Goal: Register for event/course

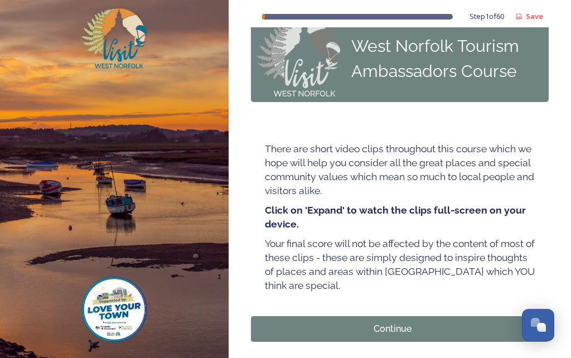
scroll to position [23, 0]
click at [404, 333] on div "Continue" at bounding box center [392, 329] width 271 height 13
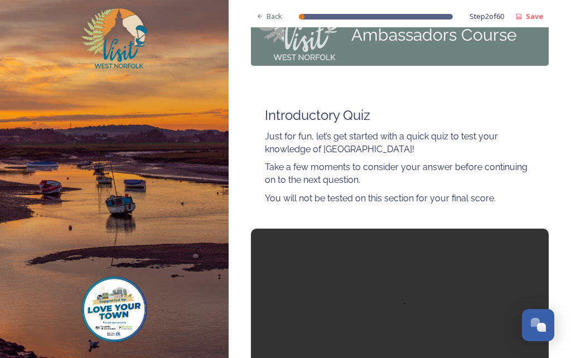
scroll to position [60, 0]
click at [399, 317] on video at bounding box center [400, 329] width 298 height 201
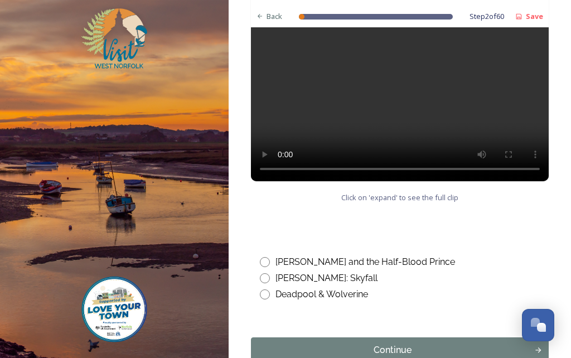
scroll to position [642, 0]
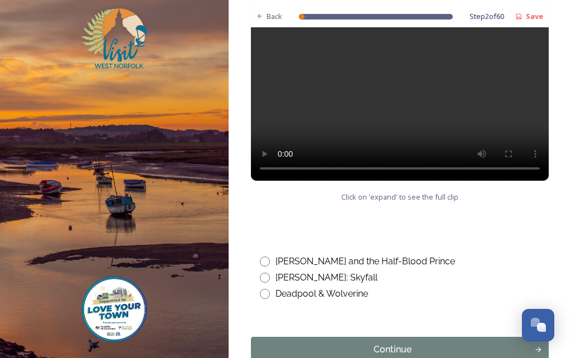
click at [268, 262] on input "radio" at bounding box center [265, 261] width 10 height 10
radio input "true"
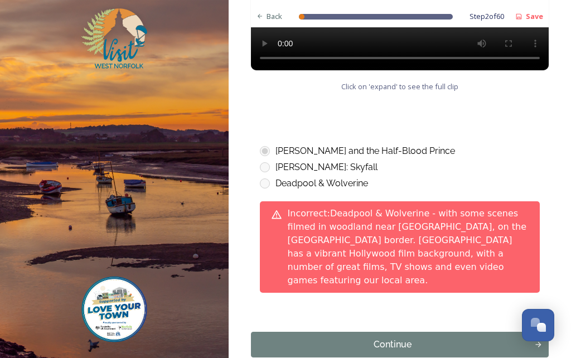
scroll to position [751, 0]
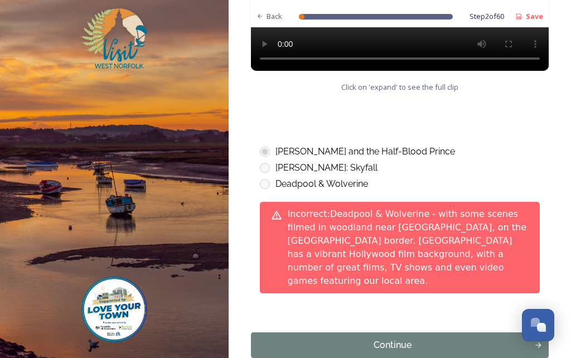
click at [372, 337] on button "Continue" at bounding box center [400, 345] width 298 height 26
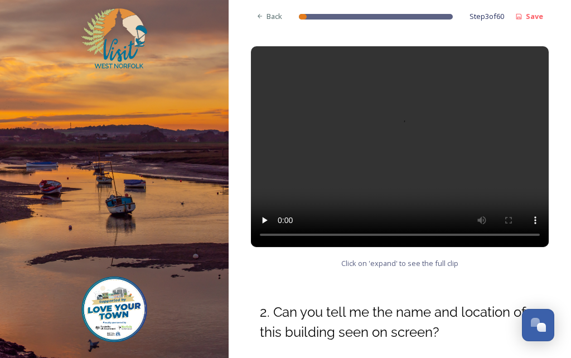
scroll to position [170, 0]
click at [400, 151] on video at bounding box center [400, 146] width 298 height 201
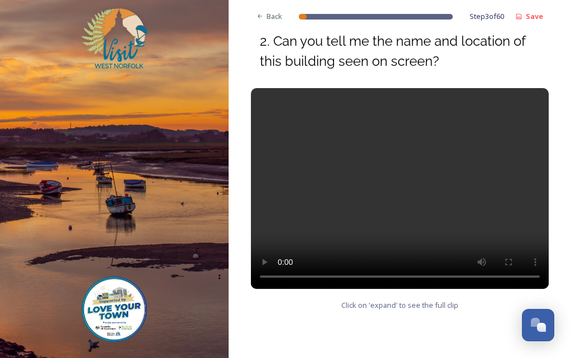
scroll to position [441, 0]
click at [404, 191] on video at bounding box center [400, 188] width 298 height 201
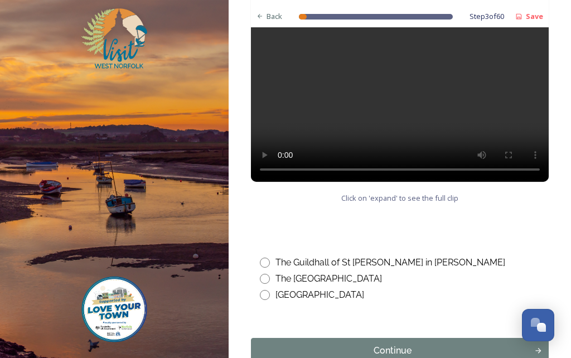
scroll to position [550, 0]
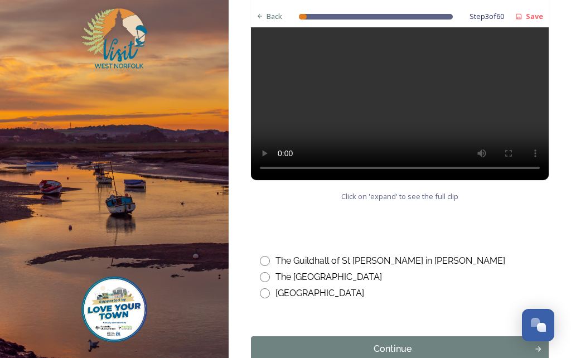
click at [268, 259] on input "radio" at bounding box center [265, 261] width 10 height 10
radio input "true"
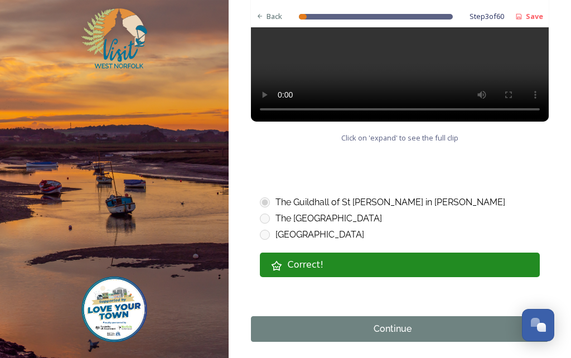
scroll to position [608, 0]
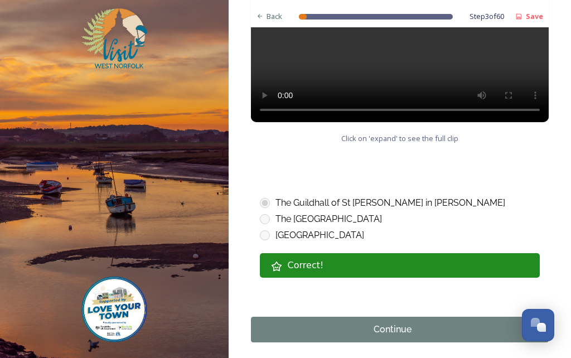
click at [445, 332] on div "Continue" at bounding box center [392, 329] width 271 height 13
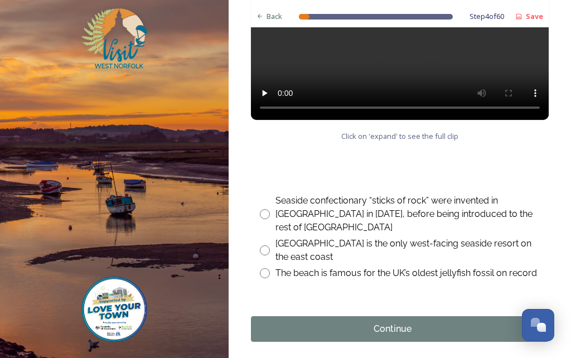
scroll to position [629, 0]
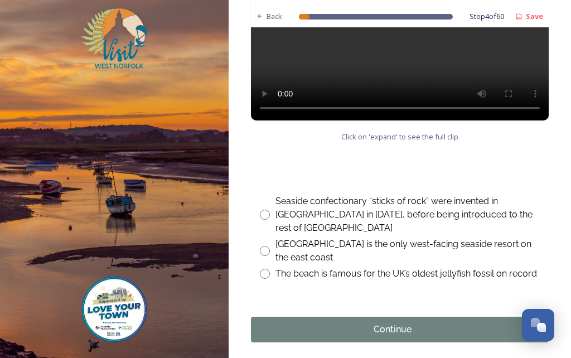
click at [268, 249] on input "radio" at bounding box center [265, 251] width 10 height 10
radio input "true"
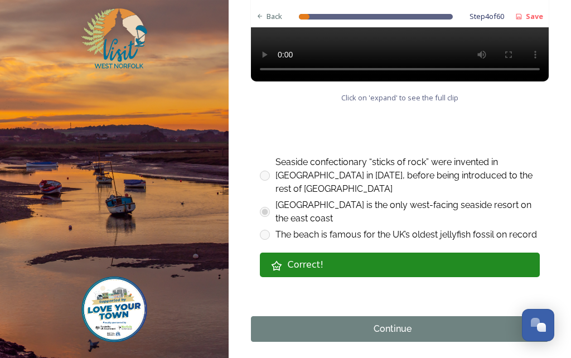
scroll to position [668, 0]
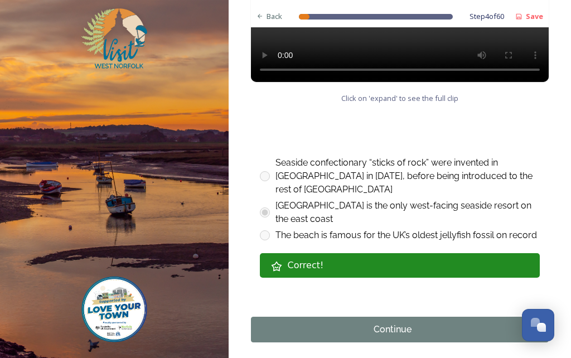
click at [428, 327] on div "Continue" at bounding box center [392, 329] width 271 height 13
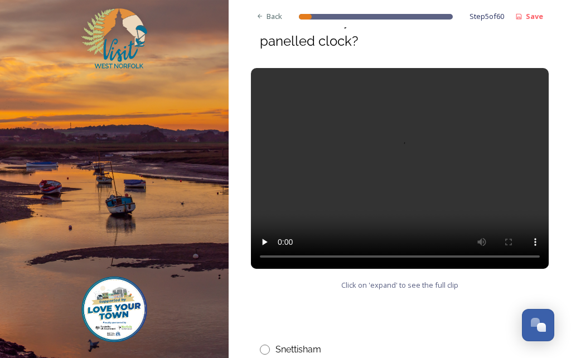
scroll to position [461, 0]
click at [401, 167] on video at bounding box center [400, 168] width 298 height 201
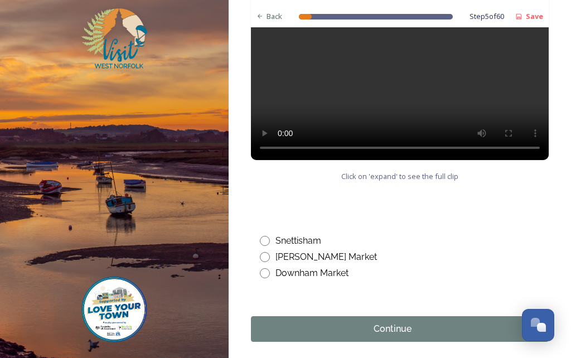
scroll to position [569, 0]
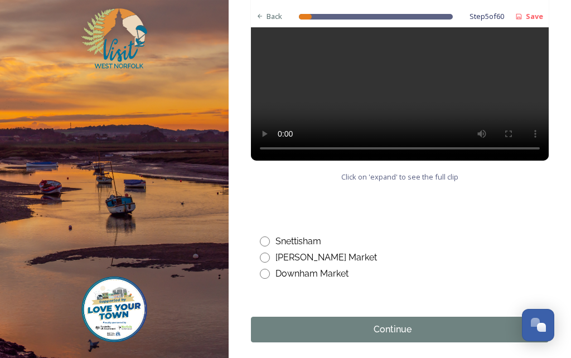
click at [264, 277] on input "radio" at bounding box center [265, 274] width 10 height 10
radio input "true"
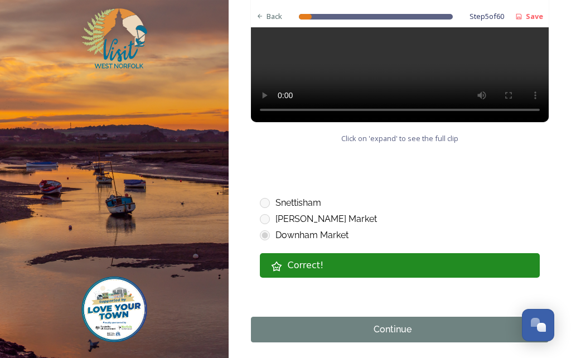
scroll to position [608, 0]
click at [403, 335] on div "Continue" at bounding box center [392, 329] width 271 height 13
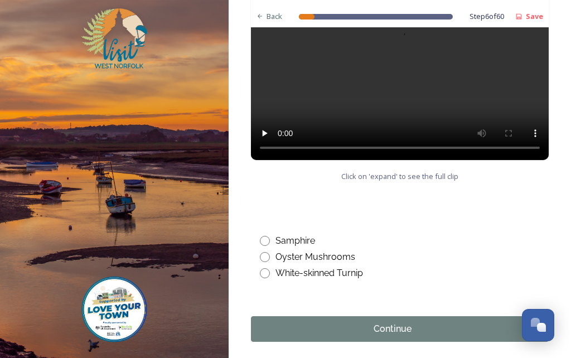
scroll to position [569, 0]
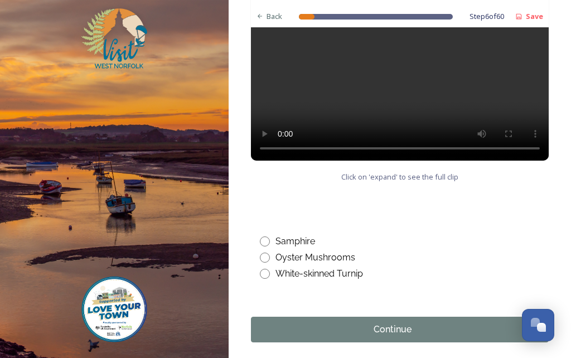
click at [261, 239] on input "radio" at bounding box center [265, 241] width 10 height 10
radio input "true"
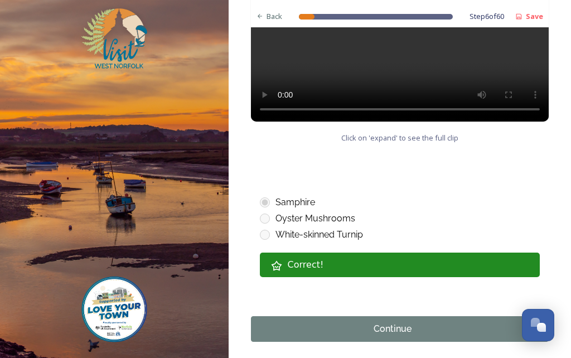
scroll to position [608, 0]
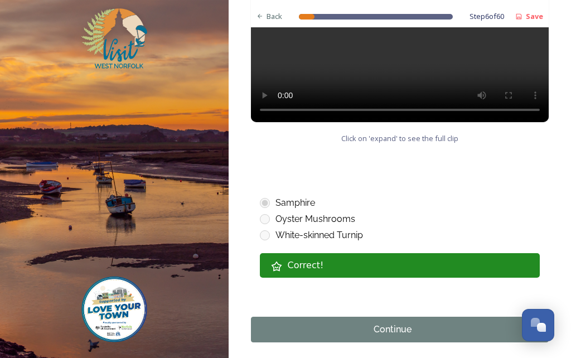
click at [414, 331] on div "Continue" at bounding box center [392, 329] width 271 height 13
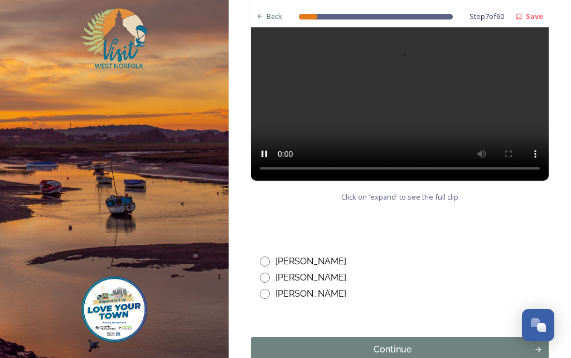
scroll to position [609, 0]
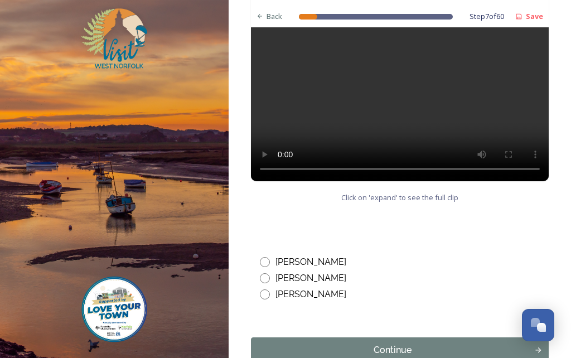
click at [266, 289] on input "radio" at bounding box center [265, 294] width 10 height 10
radio input "true"
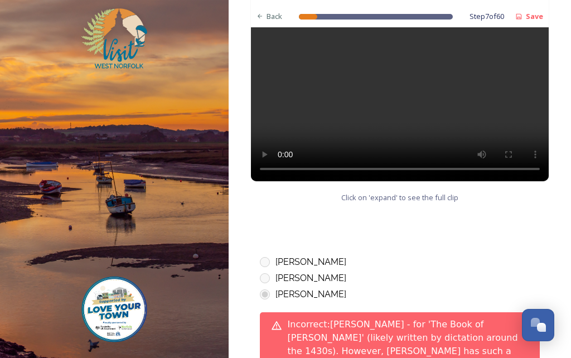
click at [266, 255] on div "[PERSON_NAME]" at bounding box center [400, 261] width 280 height 13
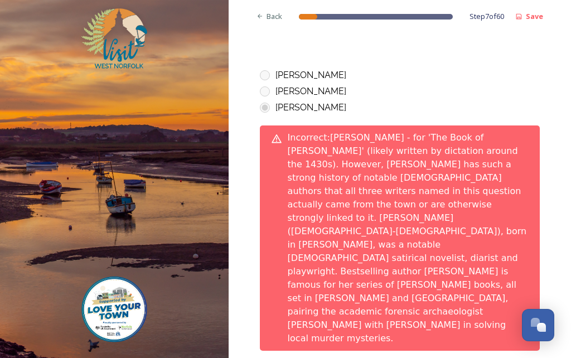
scroll to position [795, 0]
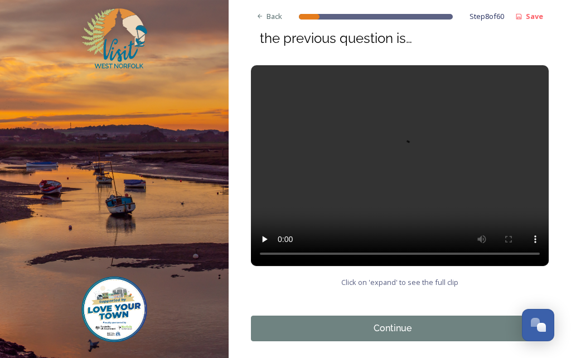
scroll to position [150, 0]
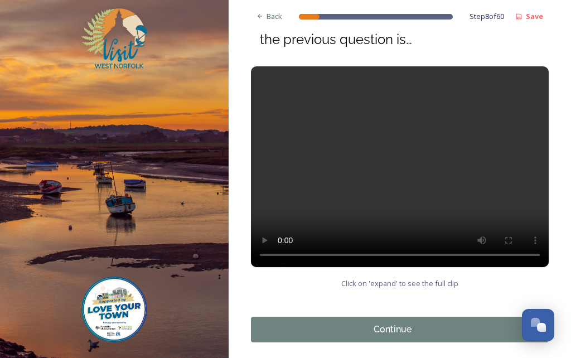
click at [423, 331] on div "Continue" at bounding box center [392, 329] width 271 height 13
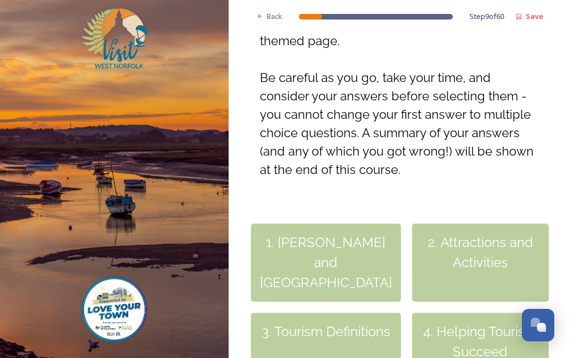
scroll to position [240, 0]
click at [337, 264] on div "1. [PERSON_NAME] and [GEOGRAPHIC_DATA]" at bounding box center [326, 263] width 150 height 78
click at [341, 263] on div "1. [PERSON_NAME] and [GEOGRAPHIC_DATA]" at bounding box center [326, 263] width 150 height 78
click at [348, 256] on div "1. [PERSON_NAME] and [GEOGRAPHIC_DATA]" at bounding box center [326, 263] width 150 height 78
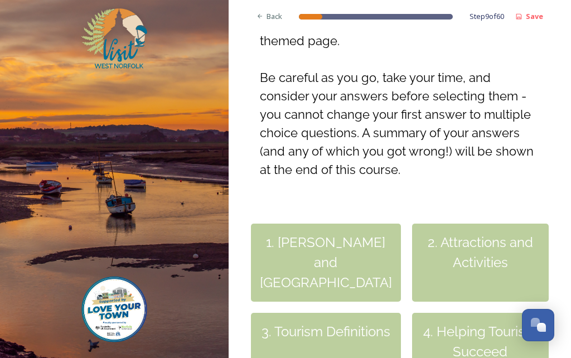
click at [346, 243] on div "1. [PERSON_NAME] and [GEOGRAPHIC_DATA]" at bounding box center [326, 263] width 150 height 78
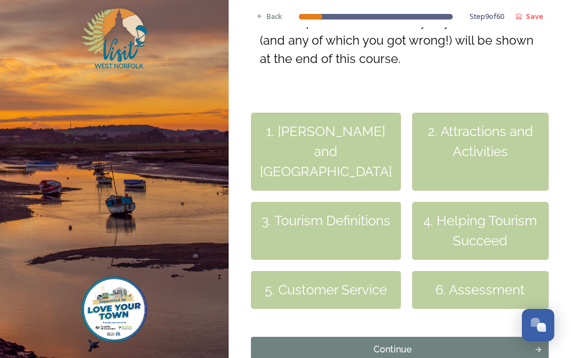
scroll to position [48, 0]
click at [415, 343] on div "Continue" at bounding box center [392, 349] width 271 height 13
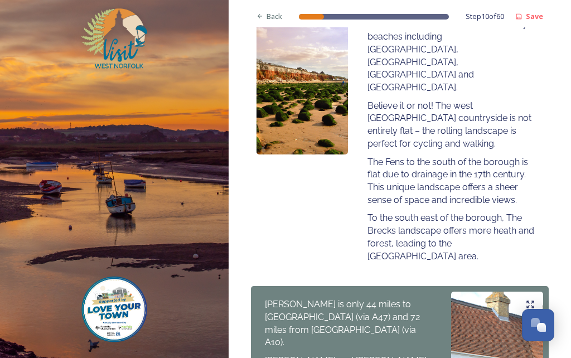
scroll to position [829, 0]
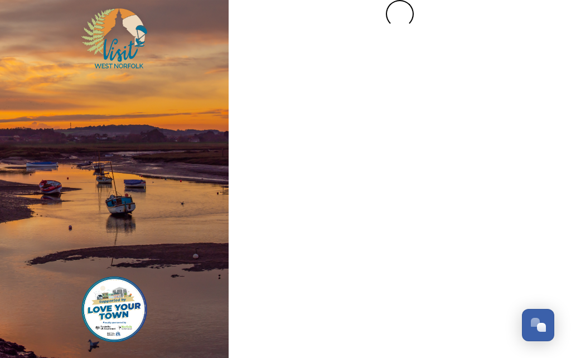
scroll to position [0, 0]
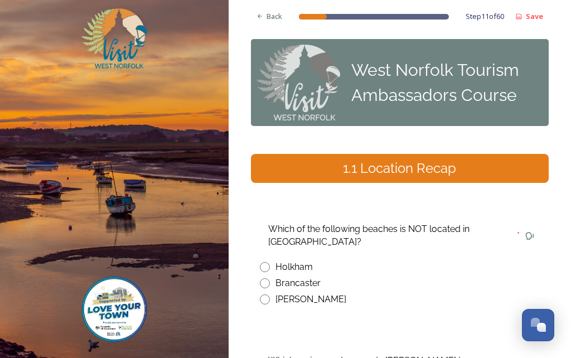
click at [269, 294] on input "radio" at bounding box center [265, 299] width 10 height 10
radio input "true"
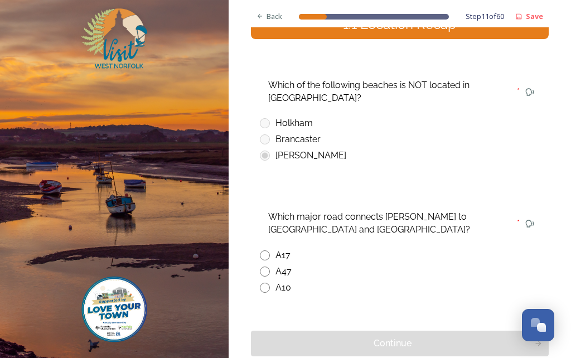
scroll to position [148, 0]
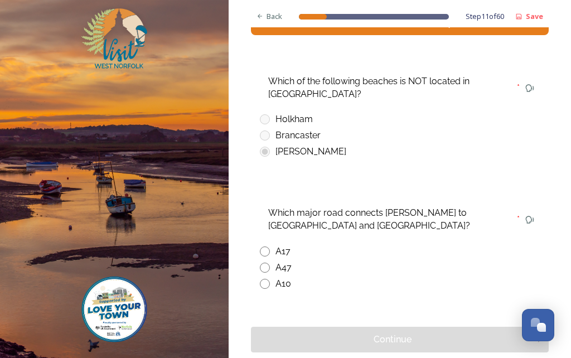
click at [269, 279] on input "radio" at bounding box center [265, 284] width 10 height 10
radio input "true"
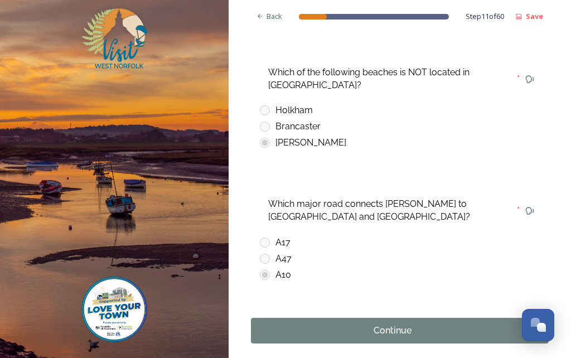
scroll to position [156, 0]
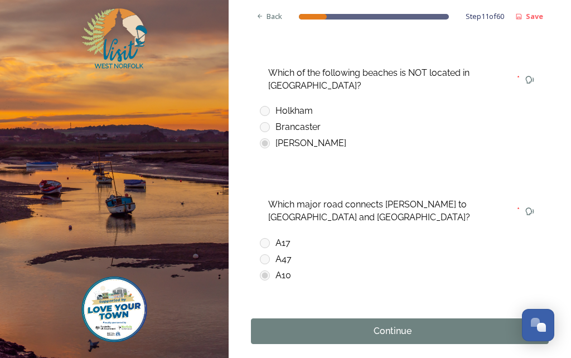
click at [398, 324] on div "Continue" at bounding box center [392, 330] width 271 height 13
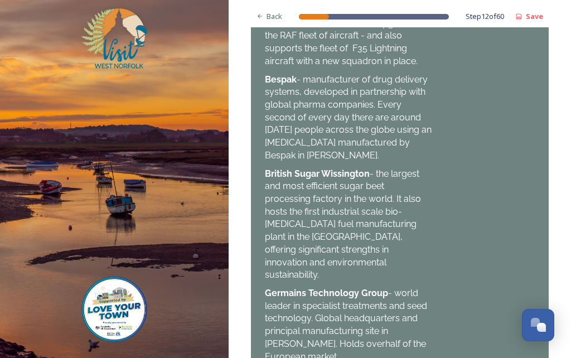
scroll to position [1228, 0]
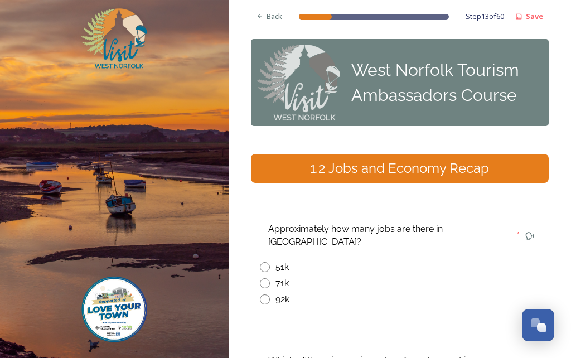
click at [265, 278] on input "radio" at bounding box center [265, 283] width 10 height 10
radio input "true"
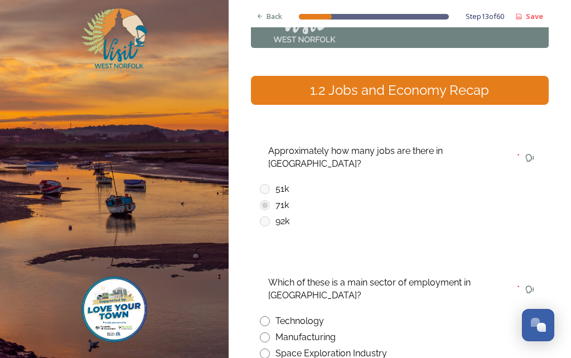
scroll to position [78, 0]
click at [265, 332] on input "radio" at bounding box center [265, 337] width 10 height 10
radio input "true"
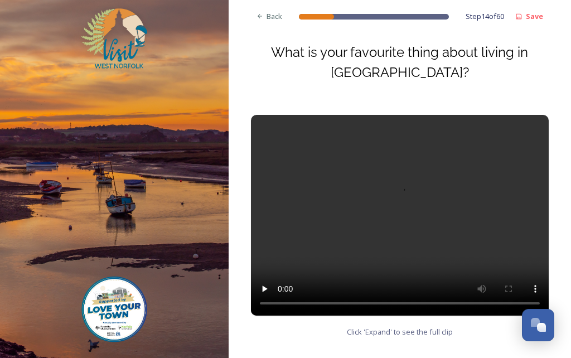
scroll to position [116, 0]
click at [399, 160] on video at bounding box center [400, 215] width 298 height 201
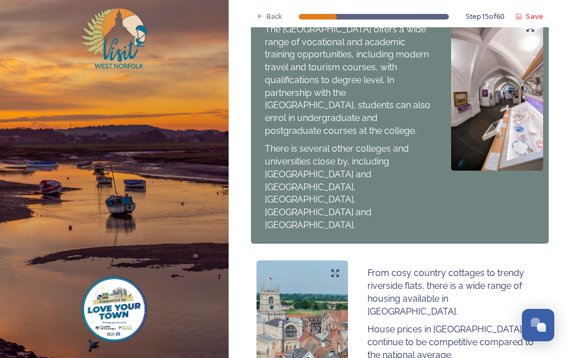
scroll to position [691, 0]
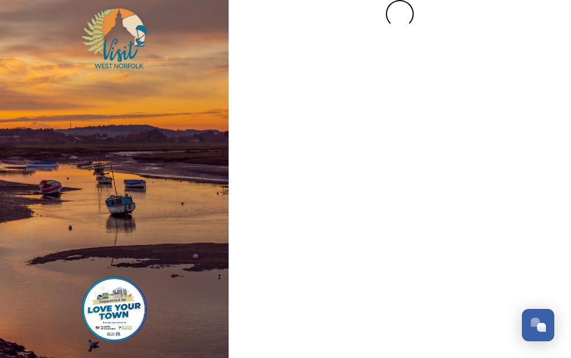
scroll to position [0, 0]
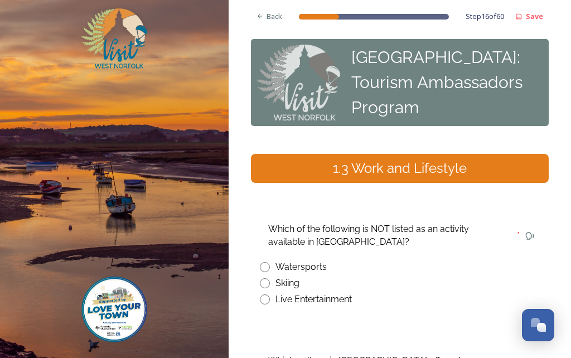
click at [277, 276] on div "Skiing" at bounding box center [287, 282] width 24 height 13
radio input "true"
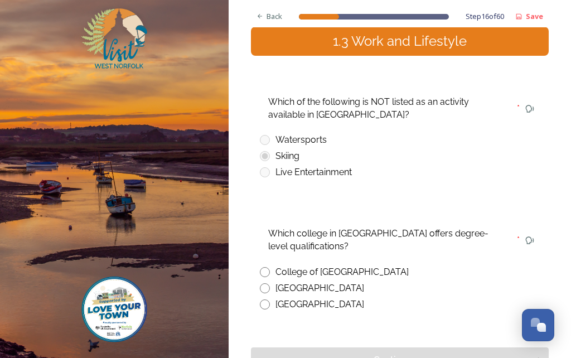
scroll to position [127, 0]
click at [267, 267] on input "radio" at bounding box center [265, 272] width 10 height 10
radio input "true"
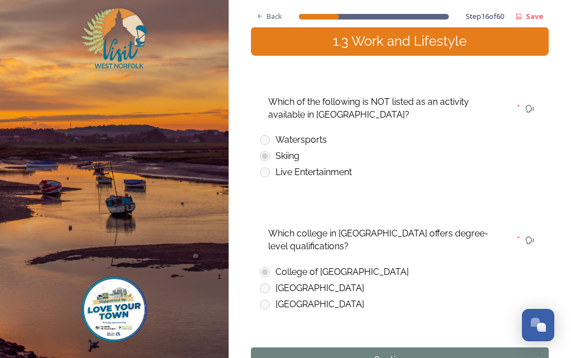
click at [421, 353] on div "Continue" at bounding box center [392, 359] width 271 height 13
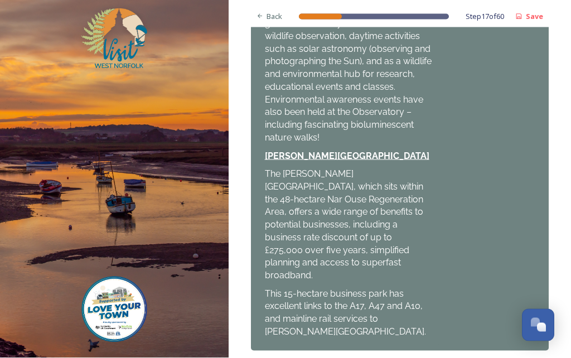
scroll to position [48, 0]
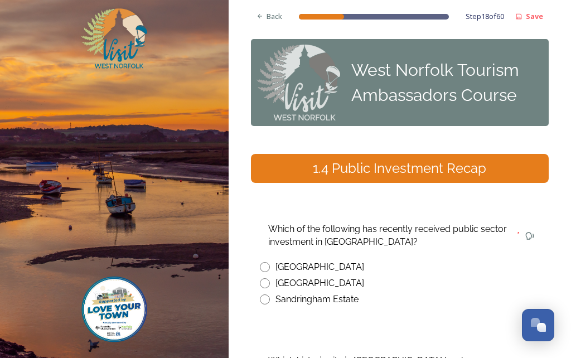
click at [264, 262] on input "radio" at bounding box center [265, 267] width 10 height 10
radio input "true"
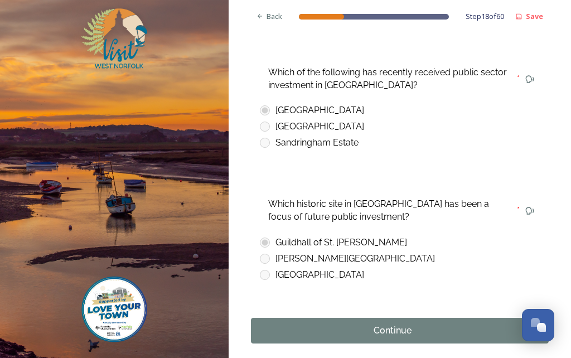
scroll to position [156, 0]
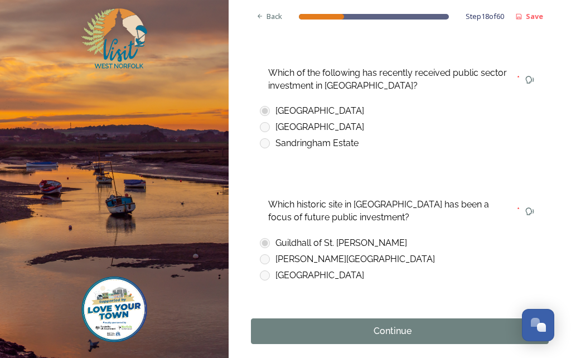
click at [455, 324] on div "Continue" at bounding box center [392, 330] width 271 height 13
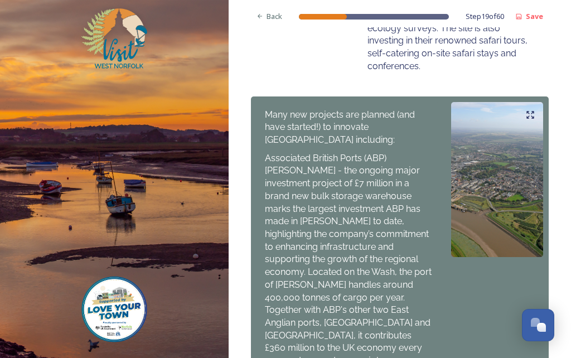
scroll to position [729, 0]
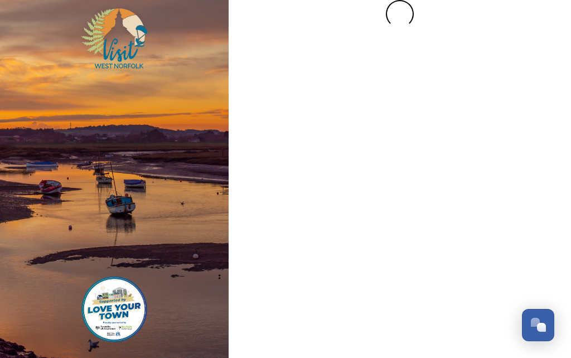
scroll to position [0, 0]
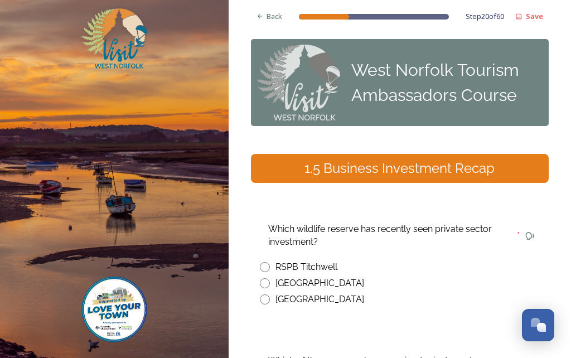
click at [266, 278] on input "radio" at bounding box center [265, 283] width 10 height 10
radio input "true"
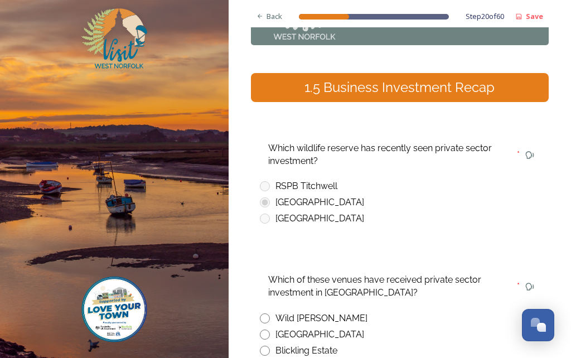
scroll to position [87, 0]
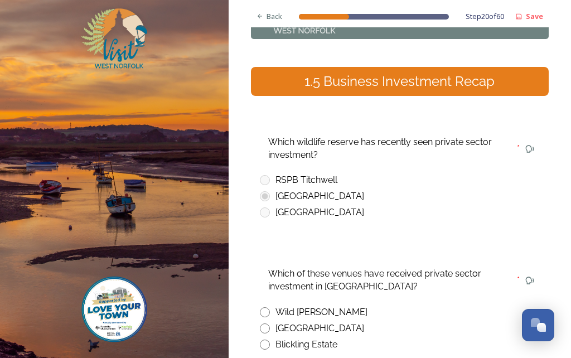
click at [269, 307] on input "radio" at bounding box center [265, 312] width 10 height 10
radio input "true"
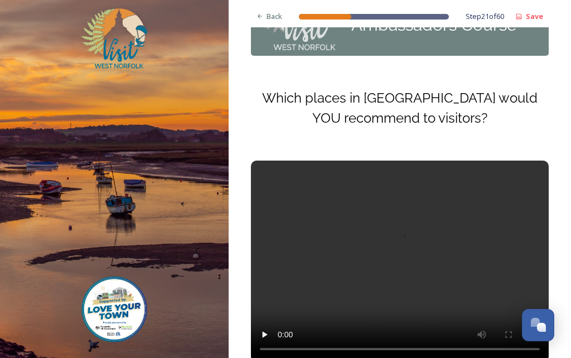
scroll to position [74, 0]
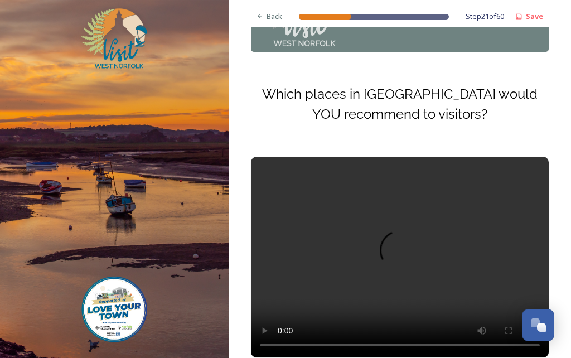
click at [393, 207] on video at bounding box center [400, 257] width 298 height 201
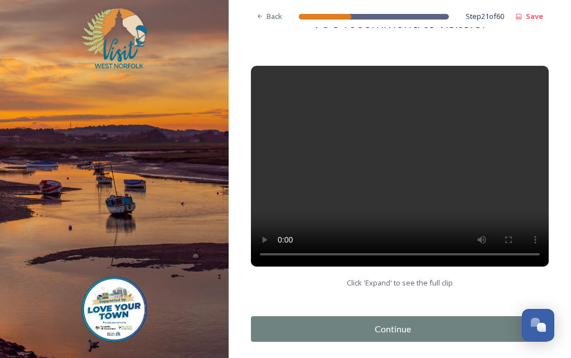
scroll to position [164, 0]
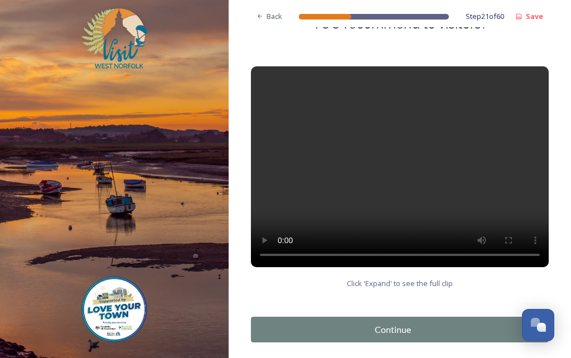
click at [386, 323] on div "Continue" at bounding box center [392, 329] width 271 height 13
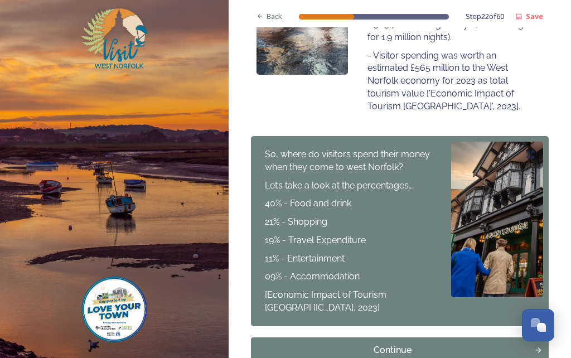
scroll to position [297, 0]
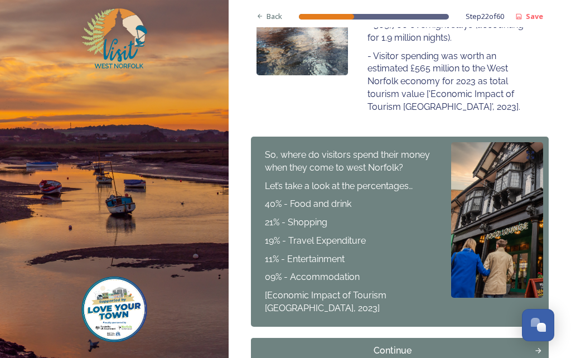
click at [292, 344] on div "Continue" at bounding box center [392, 350] width 271 height 13
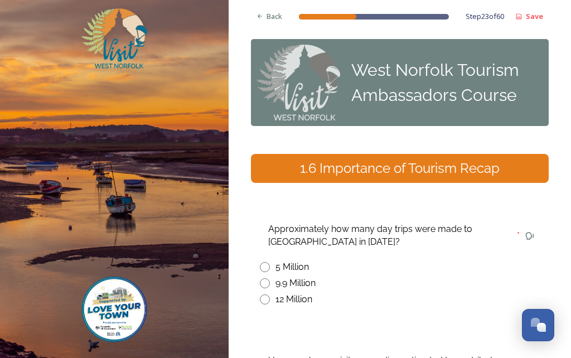
click at [264, 278] on input "radio" at bounding box center [265, 283] width 10 height 10
radio input "true"
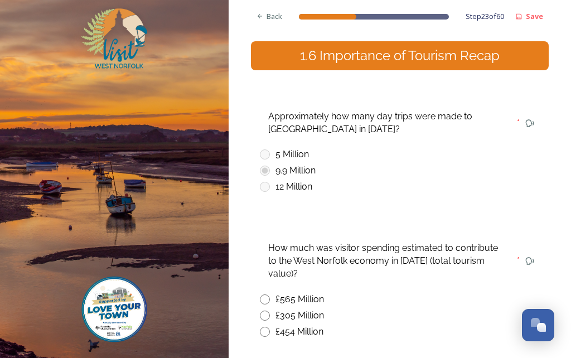
scroll to position [115, 0]
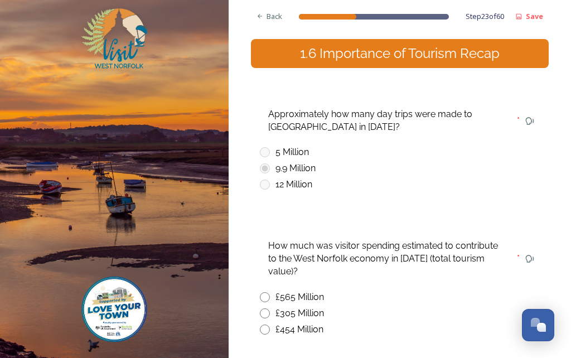
click at [260, 292] on input "radio" at bounding box center [265, 297] width 10 height 10
radio input "true"
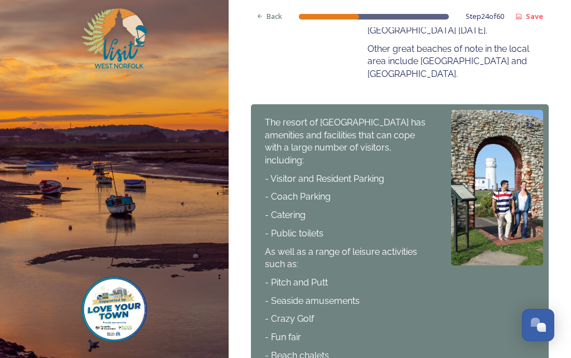
scroll to position [631, 0]
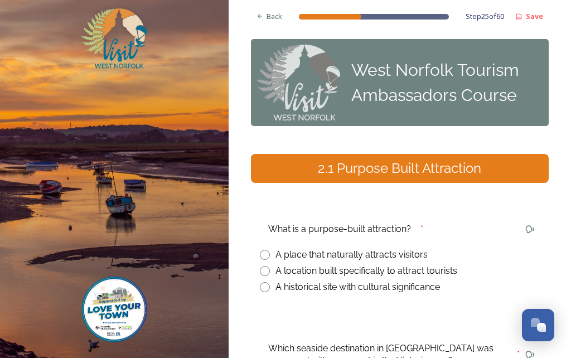
click at [263, 266] on input "radio" at bounding box center [265, 271] width 10 height 10
radio input "true"
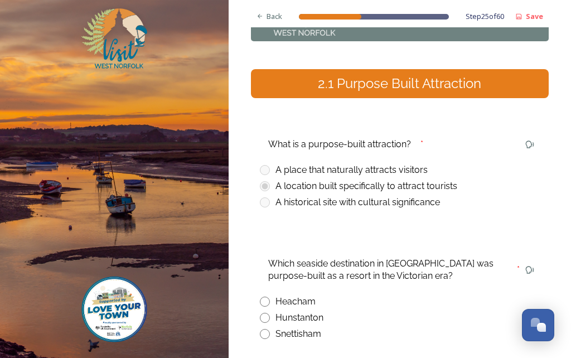
scroll to position [92, 0]
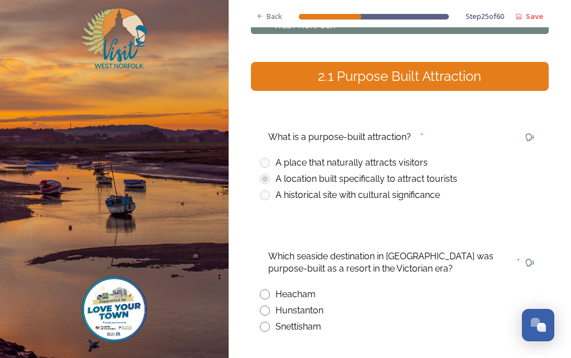
click at [260, 305] on input "radio" at bounding box center [265, 310] width 10 height 10
radio input "true"
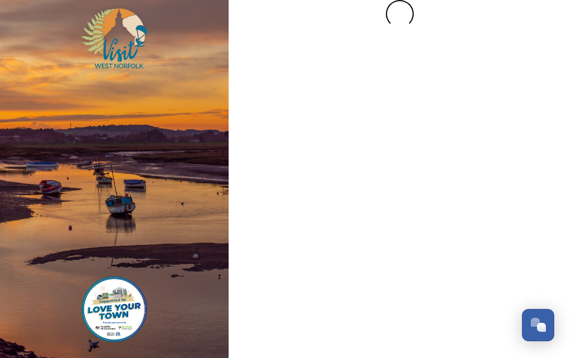
scroll to position [0, 0]
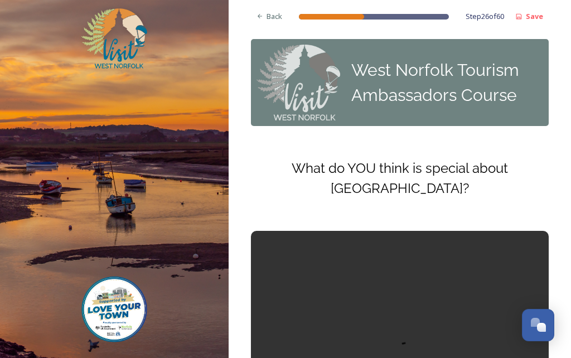
click at [397, 290] on video at bounding box center [400, 331] width 298 height 201
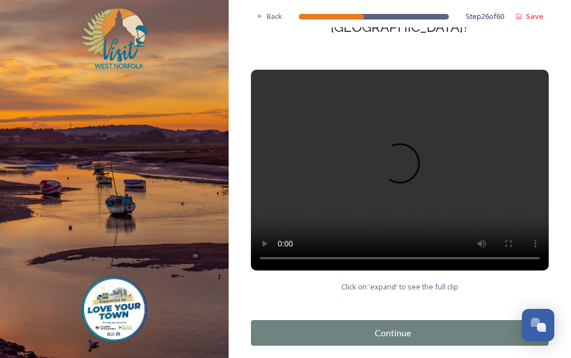
scroll to position [161, 0]
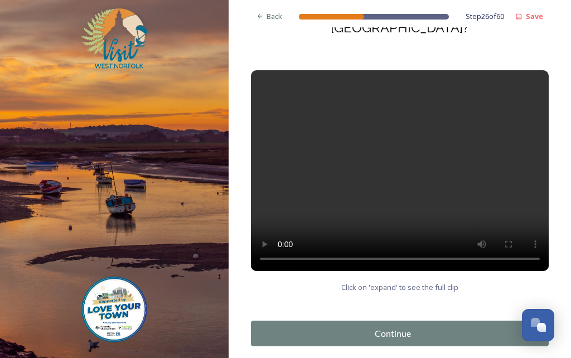
click at [290, 327] on div "Continue" at bounding box center [392, 333] width 271 height 13
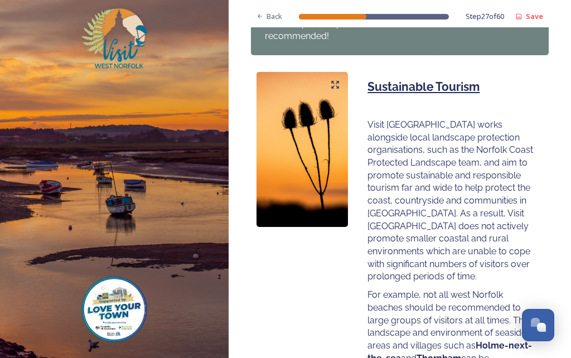
scroll to position [780, 0]
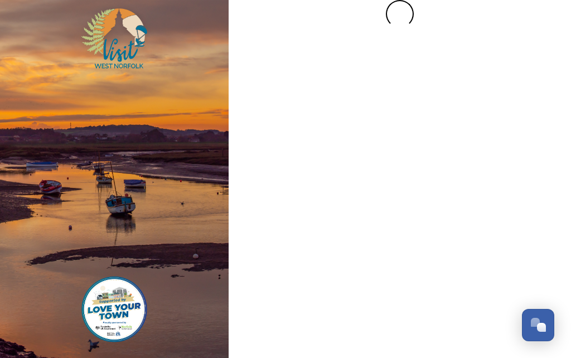
scroll to position [0, 0]
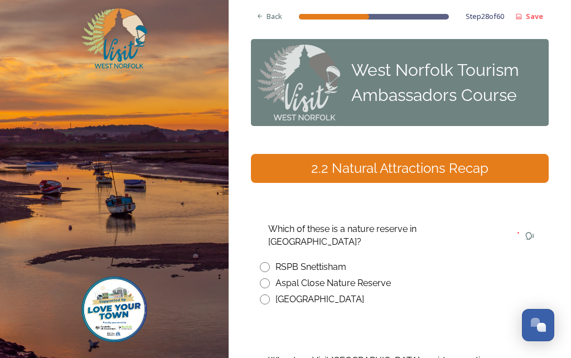
click at [269, 262] on input "radio" at bounding box center [265, 267] width 10 height 10
radio input "true"
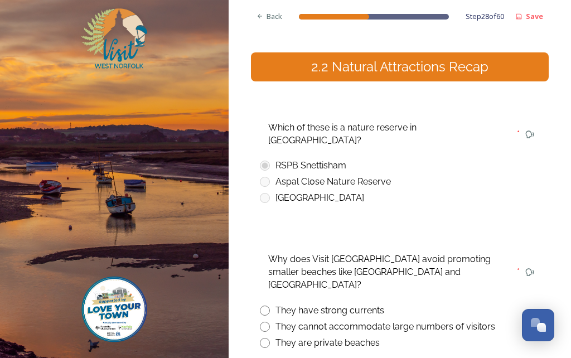
scroll to position [105, 0]
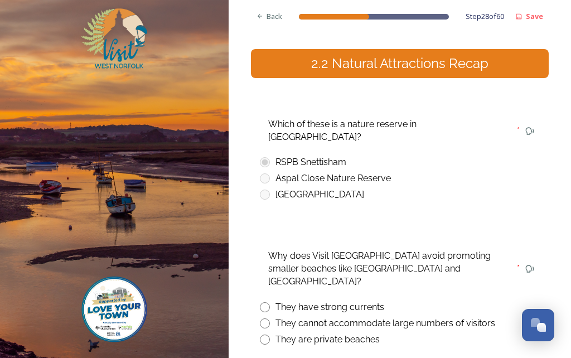
click at [265, 318] on input "radio" at bounding box center [265, 323] width 10 height 10
radio input "true"
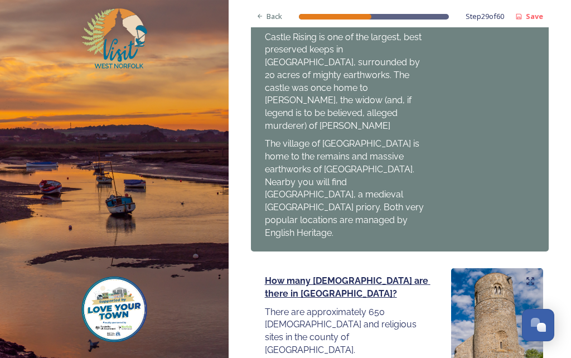
scroll to position [1428, 0]
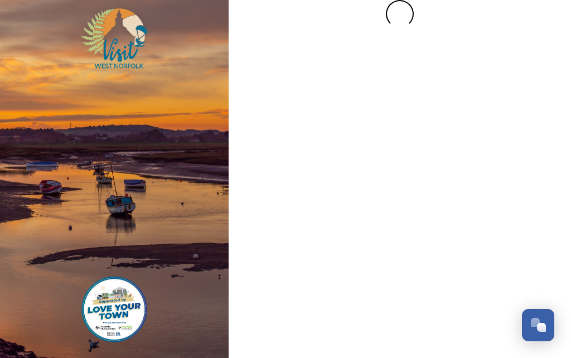
scroll to position [0, 0]
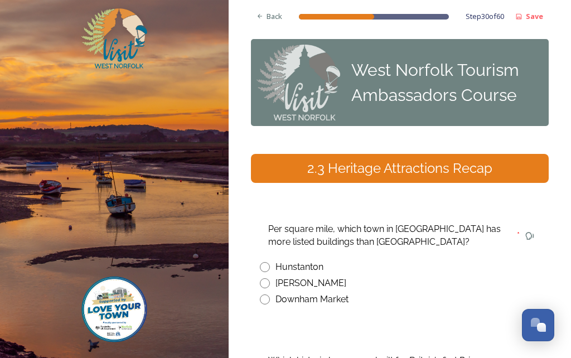
click at [264, 278] on input "radio" at bounding box center [265, 283] width 10 height 10
radio input "true"
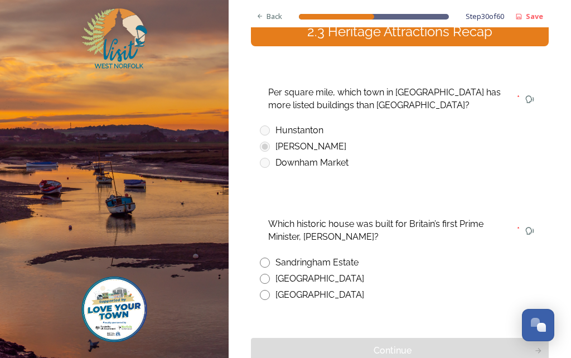
scroll to position [137, 0]
click at [265, 273] on input "radio" at bounding box center [265, 278] width 10 height 10
radio input "true"
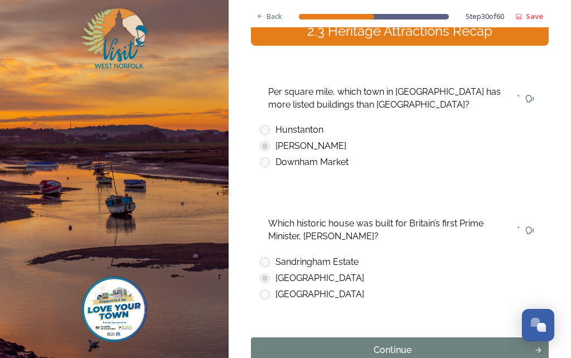
click at [282, 337] on button "Continue" at bounding box center [400, 350] width 298 height 26
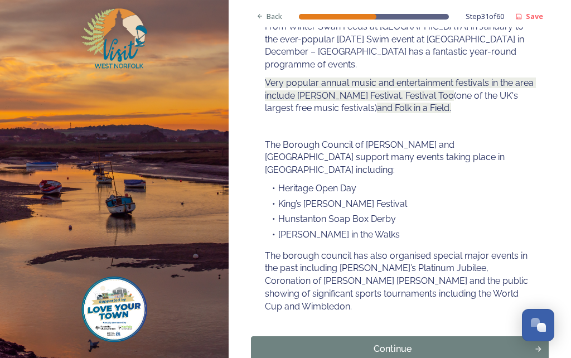
scroll to position [202, 0]
click at [333, 343] on div "Continue" at bounding box center [392, 349] width 271 height 13
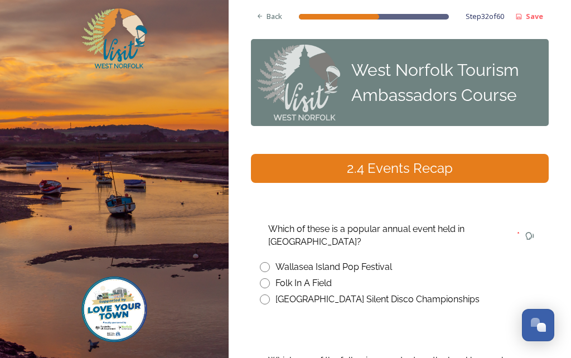
click at [266, 278] on input "radio" at bounding box center [265, 283] width 10 height 10
radio input "true"
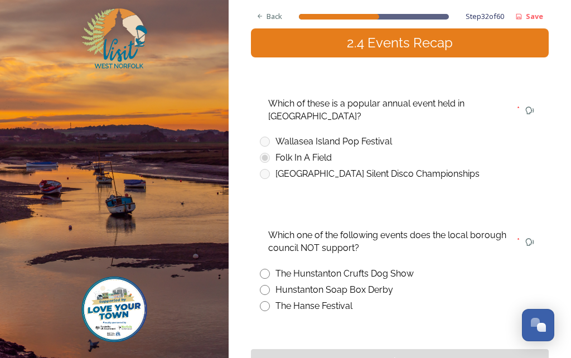
scroll to position [126, 0]
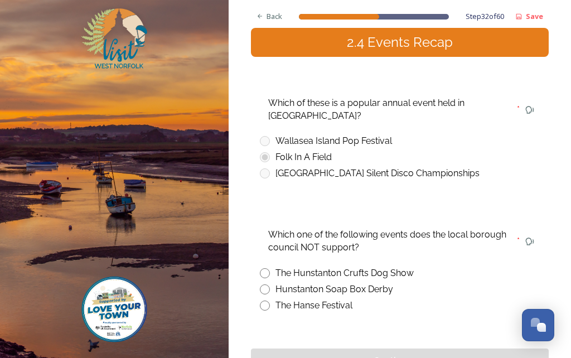
click at [269, 216] on div "Which one of the following events does the local borough council NOT support? *…" at bounding box center [400, 268] width 298 height 104
click at [262, 268] on input "radio" at bounding box center [265, 273] width 10 height 10
radio input "true"
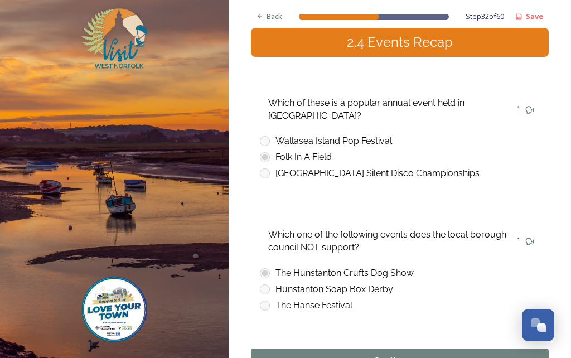
click at [283, 355] on div "Continue" at bounding box center [392, 361] width 271 height 13
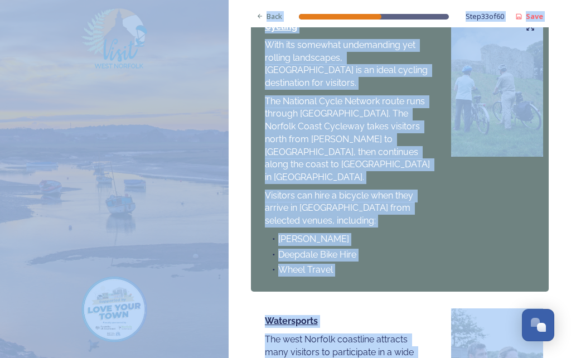
scroll to position [469, 0]
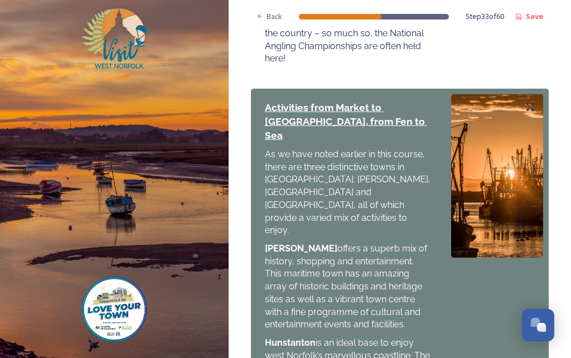
scroll to position [1212, 0]
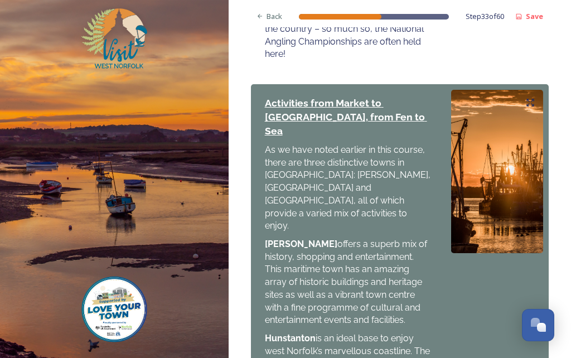
click at [502, 248] on div "Activities from Market to [GEOGRAPHIC_DATA], from Fen to Sea As we have noted e…" at bounding box center [400, 299] width 298 height 430
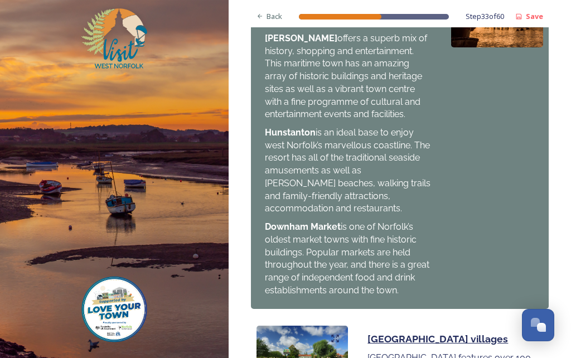
scroll to position [1419, 0]
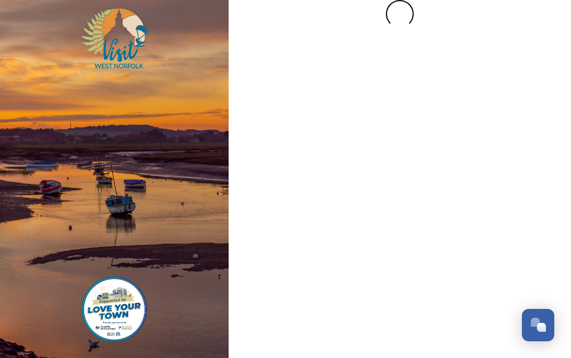
scroll to position [0, 0]
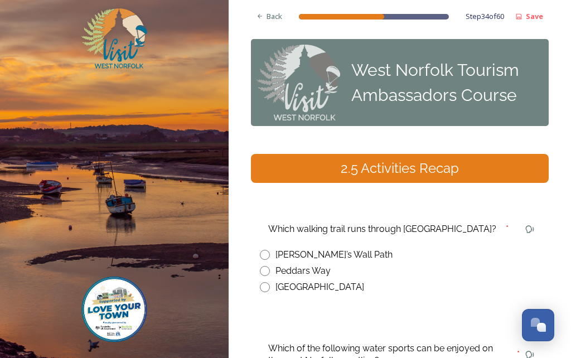
click at [264, 266] on input "radio" at bounding box center [265, 271] width 10 height 10
radio input "true"
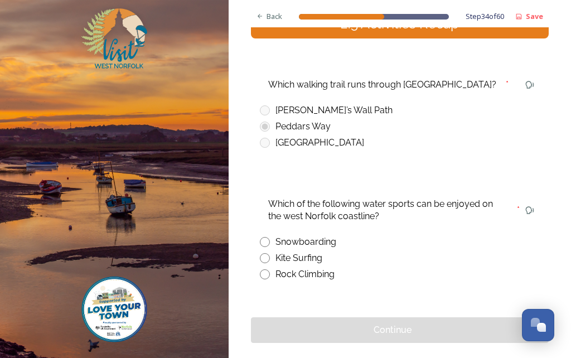
scroll to position [144, 0]
click at [267, 254] on input "radio" at bounding box center [265, 259] width 10 height 10
radio input "true"
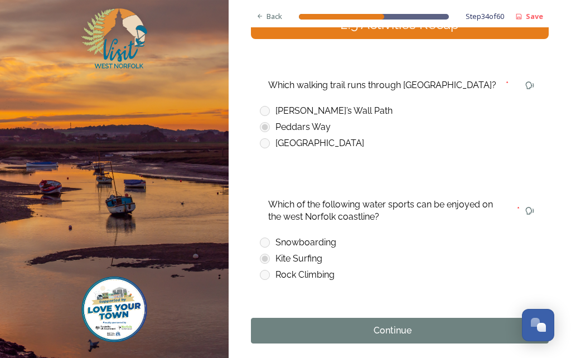
click at [458, 324] on div "Continue" at bounding box center [392, 330] width 271 height 13
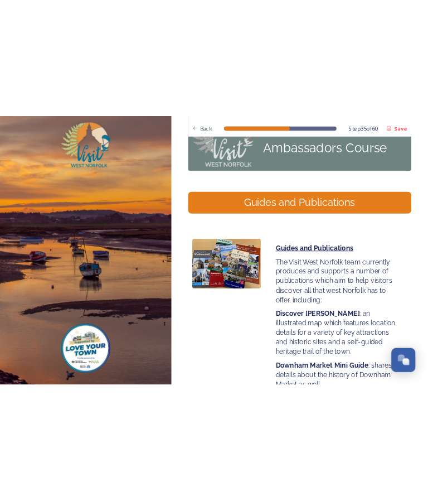
scroll to position [0, 0]
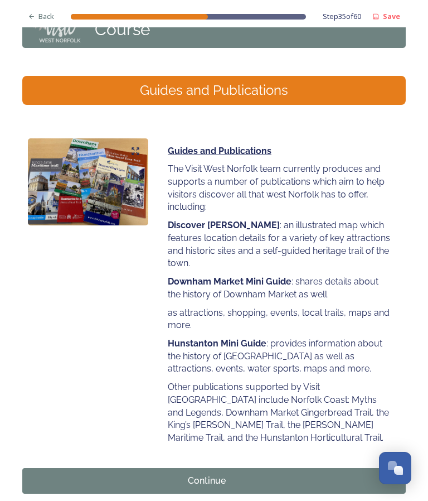
click at [284, 357] on div "Continue" at bounding box center [206, 480] width 357 height 13
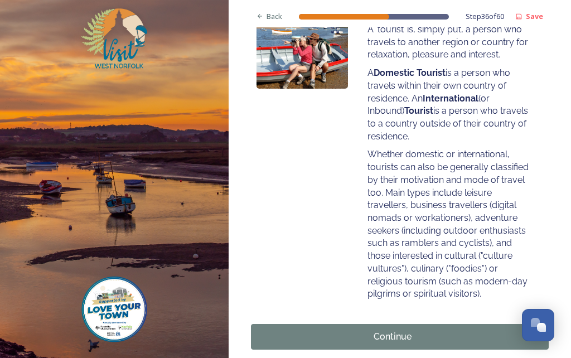
scroll to position [198, 0]
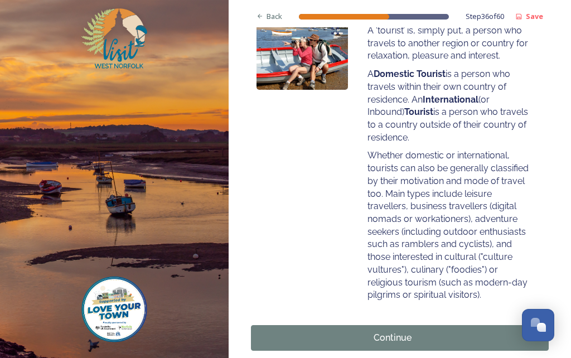
click at [452, 331] on div "Continue" at bounding box center [392, 337] width 271 height 13
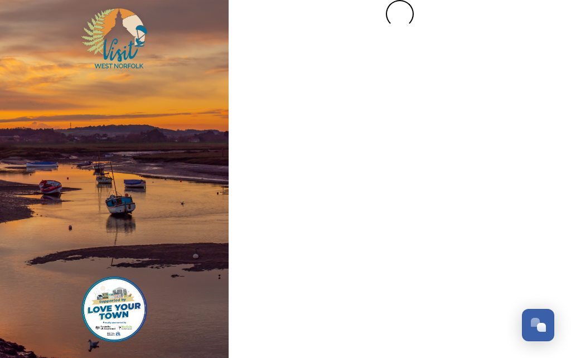
scroll to position [0, 0]
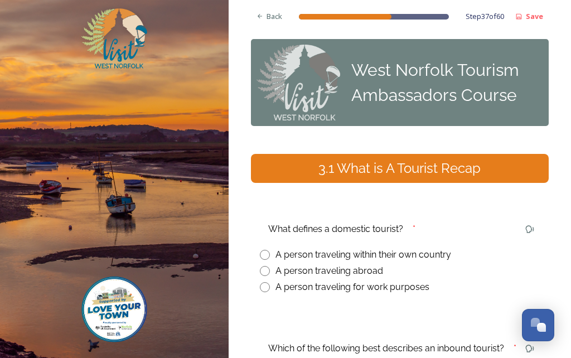
click at [271, 248] on div "A person traveling within their own country" at bounding box center [400, 254] width 280 height 13
radio input "true"
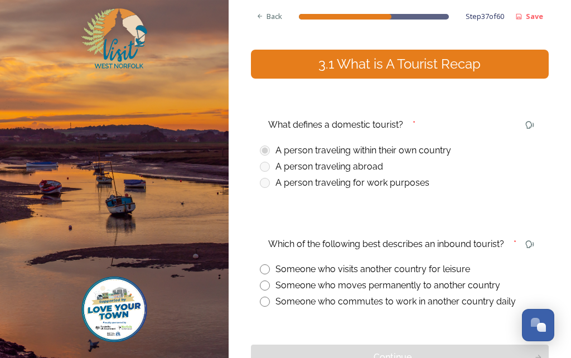
scroll to position [104, 0]
click at [265, 264] on input "radio" at bounding box center [265, 269] width 10 height 10
radio input "true"
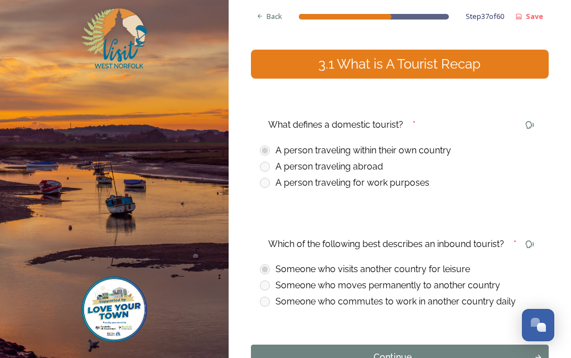
click at [461, 345] on button "Continue" at bounding box center [400, 358] width 298 height 26
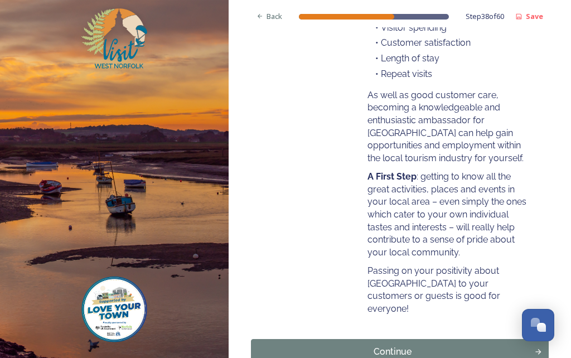
scroll to position [307, 0]
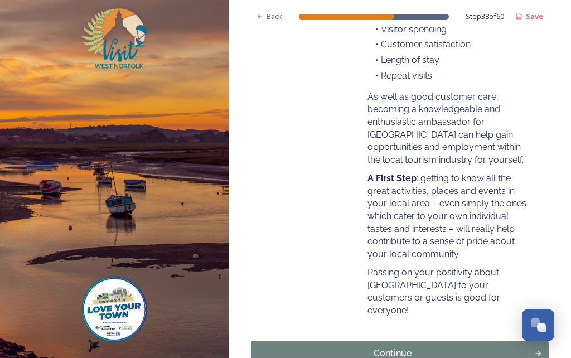
click at [453, 347] on div "Continue" at bounding box center [392, 353] width 271 height 13
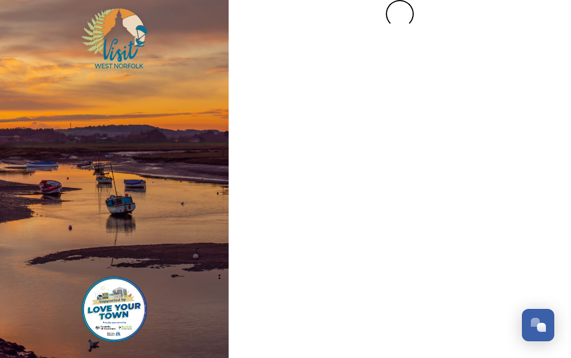
scroll to position [0, 0]
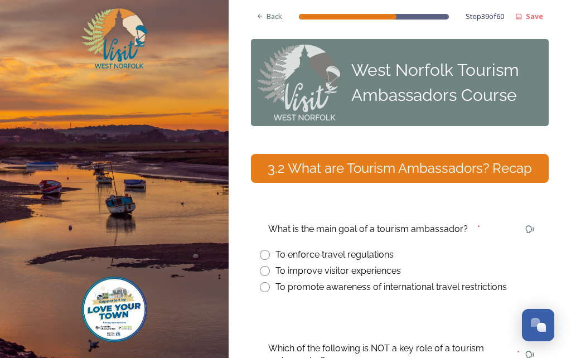
click at [261, 266] on input "radio" at bounding box center [265, 271] width 10 height 10
radio input "true"
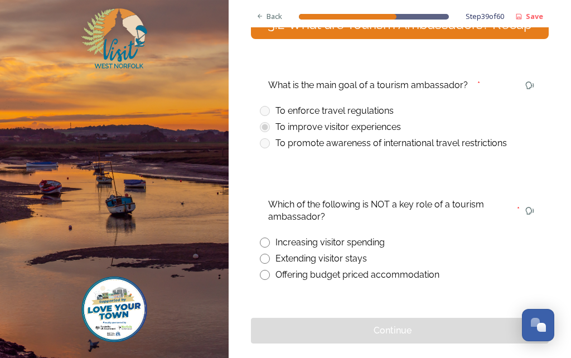
scroll to position [144, 0]
click at [266, 270] on input "radio" at bounding box center [265, 275] width 10 height 10
radio input "true"
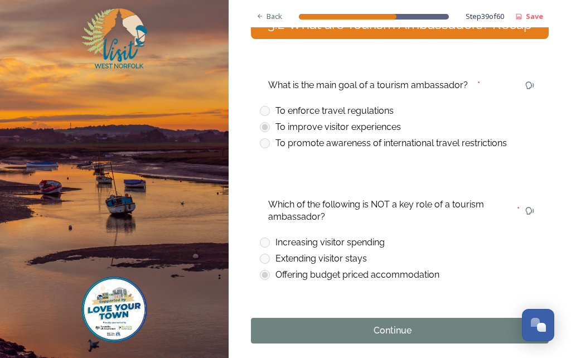
click at [474, 324] on div "Continue" at bounding box center [392, 330] width 271 height 13
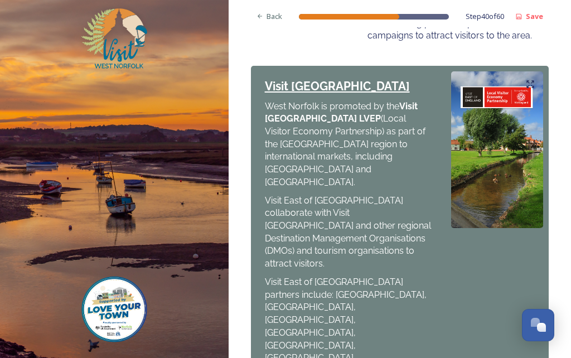
scroll to position [693, 0]
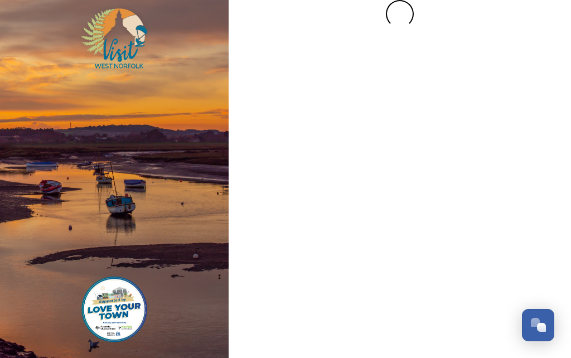
scroll to position [0, 0]
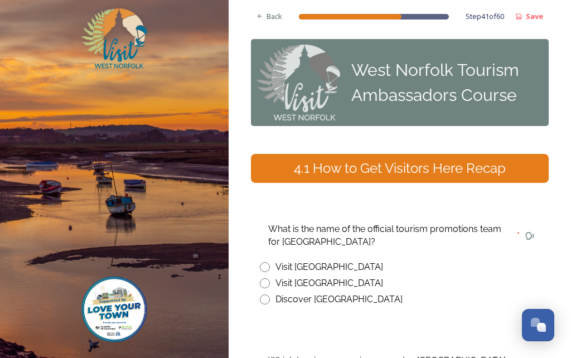
click at [269, 276] on div "Visit [GEOGRAPHIC_DATA]" at bounding box center [400, 282] width 280 height 13
radio input "true"
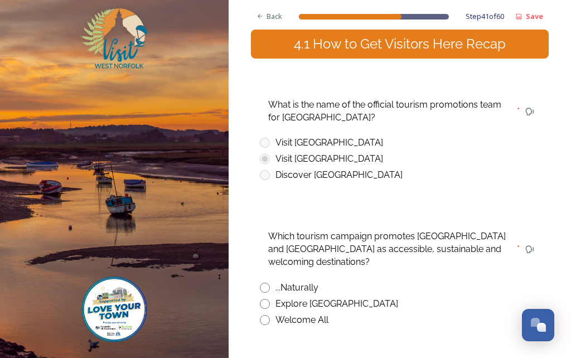
scroll to position [123, 0]
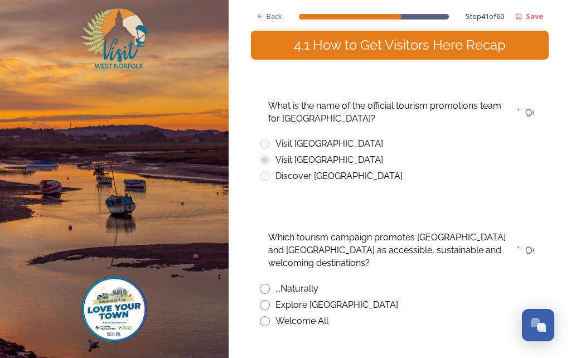
click at [270, 282] on div "...Naturally" at bounding box center [400, 288] width 280 height 13
radio input "true"
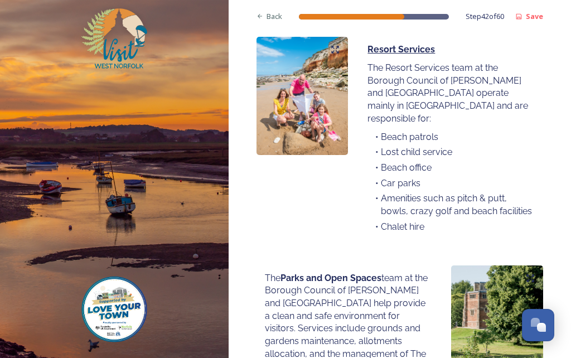
scroll to position [905, 0]
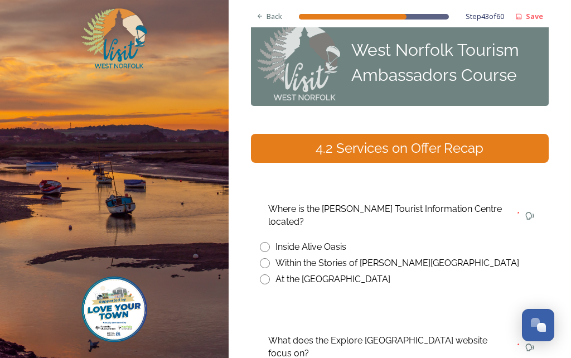
scroll to position [20, 0]
click at [456, 246] on div "Back Step 43 of 60 Save West Norfolk Tourism Ambassadors Course 4.2 Services on…" at bounding box center [400, 262] width 298 height 565
click at [267, 274] on input "radio" at bounding box center [265, 279] width 10 height 10
radio input "true"
click at [271, 256] on div "Within the Stories of [PERSON_NAME][GEOGRAPHIC_DATA]" at bounding box center [400, 262] width 280 height 13
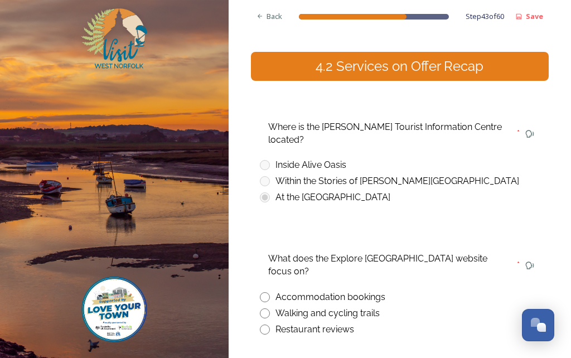
scroll to position [102, 0]
click at [266, 308] on input "radio" at bounding box center [265, 313] width 10 height 10
radio input "true"
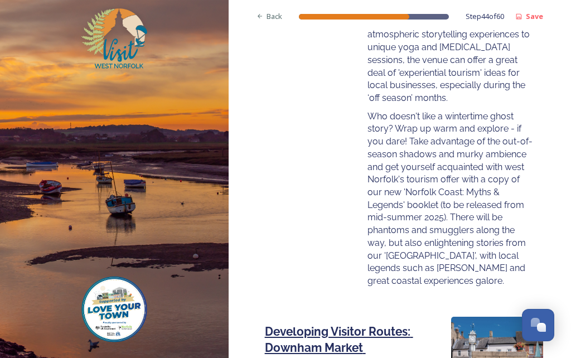
scroll to position [1893, 0]
click at [273, 95] on div "[GEOGRAPHIC_DATA] and [GEOGRAPHIC_DATA]: Myths & Legends Both the [GEOGRAPHIC_D…" at bounding box center [400, 23] width 298 height 552
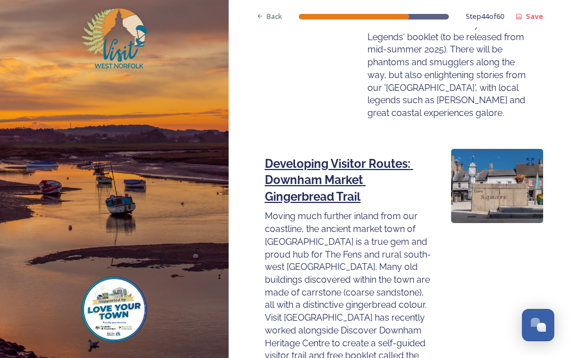
scroll to position [2060, 0]
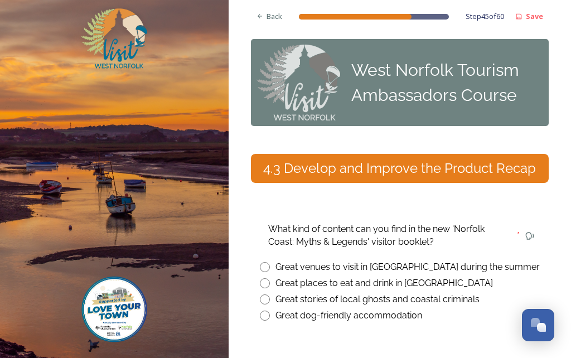
click at [261, 294] on input "radio" at bounding box center [265, 299] width 10 height 10
radio input "true"
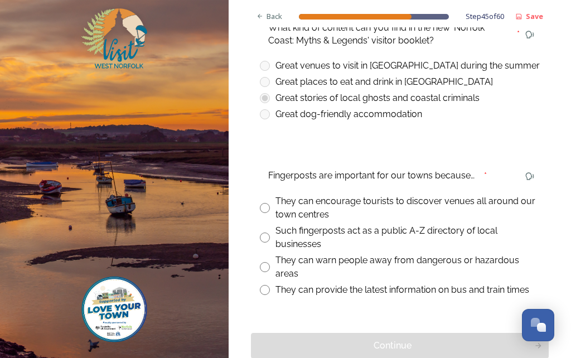
scroll to position [203, 0]
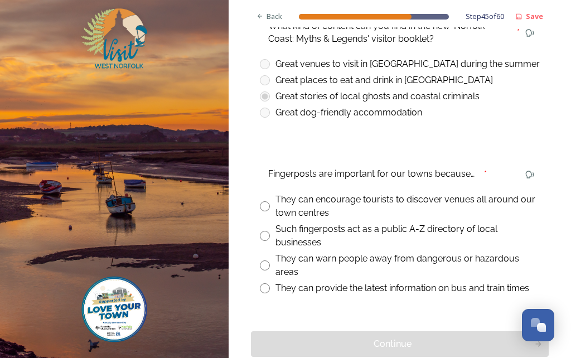
click at [260, 201] on input "radio" at bounding box center [265, 206] width 10 height 10
radio input "true"
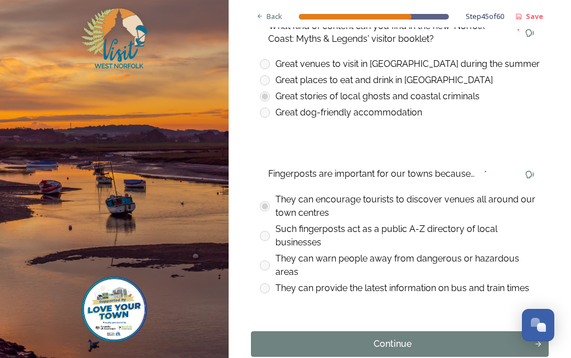
click at [288, 331] on button "Continue" at bounding box center [400, 344] width 298 height 26
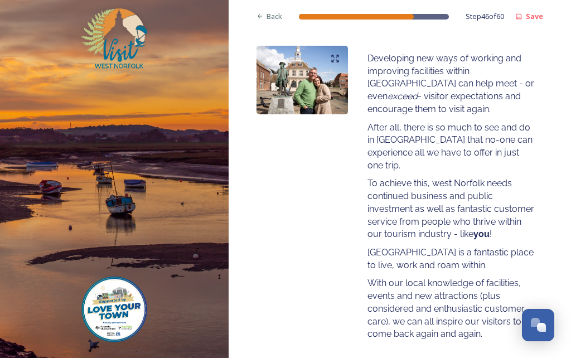
scroll to position [172, 0]
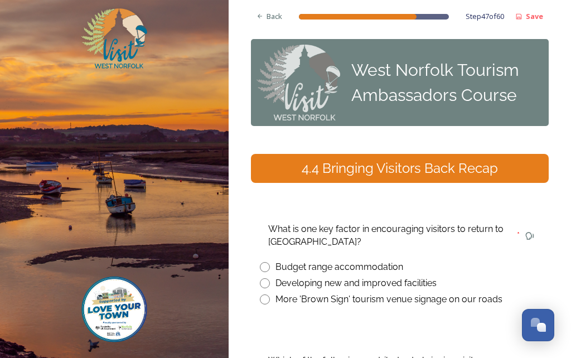
click at [265, 278] on input "radio" at bounding box center [265, 283] width 10 height 10
radio input "true"
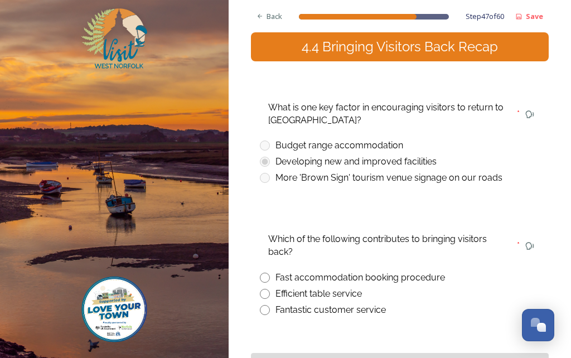
scroll to position [122, 0]
click at [258, 269] on div "Which of the following contributes to bringing visitors back? * Fast accommodat…" at bounding box center [400, 273] width 298 height 104
click at [259, 267] on div "Which of the following contributes to bringing visitors back? * Fast accommodat…" at bounding box center [400, 273] width 298 height 104
click at [263, 305] on input "radio" at bounding box center [265, 310] width 10 height 10
radio input "true"
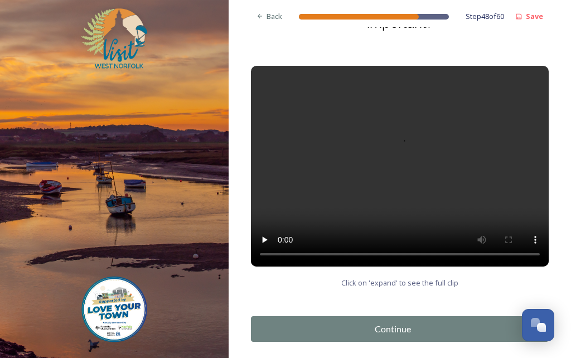
scroll to position [164, 0]
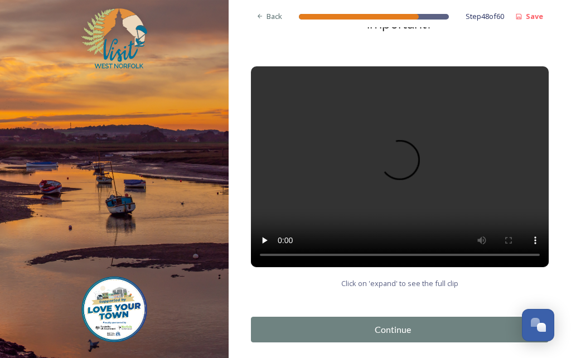
click at [328, 323] on div "Continue" at bounding box center [392, 329] width 271 height 13
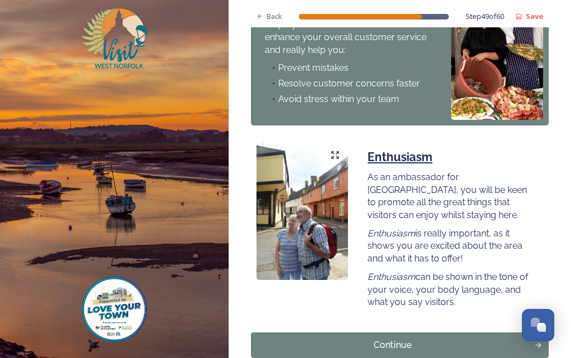
scroll to position [842, 0]
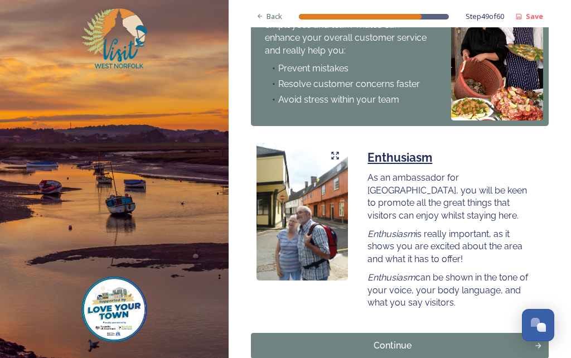
click at [288, 339] on div "Continue" at bounding box center [392, 345] width 271 height 13
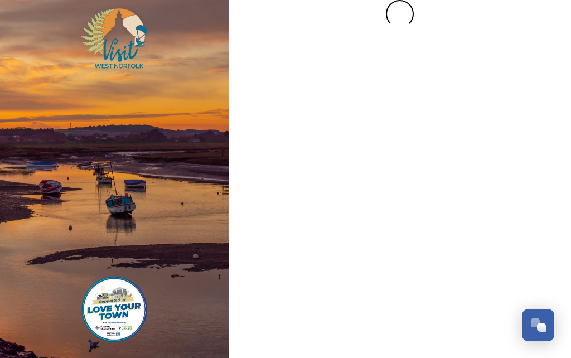
scroll to position [0, 0]
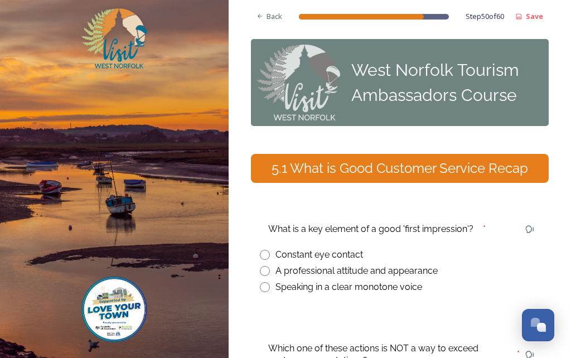
click at [260, 266] on input "radio" at bounding box center [265, 271] width 10 height 10
radio input "true"
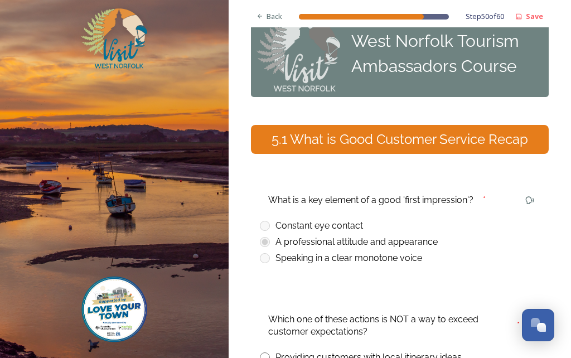
scroll to position [30, 0]
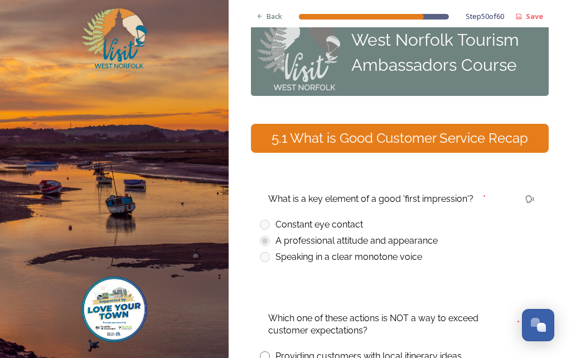
radio input "true"
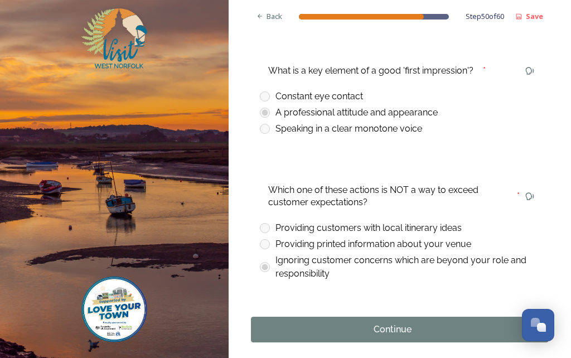
scroll to position [157, 0]
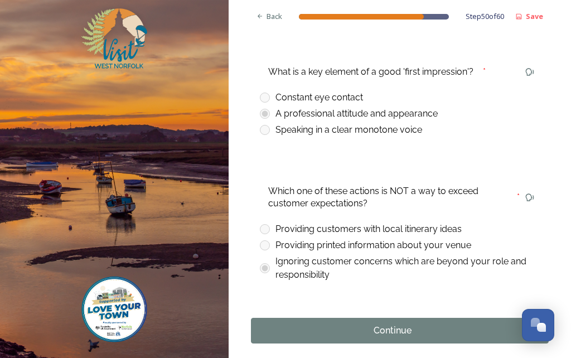
click at [321, 324] on div "Continue" at bounding box center [392, 330] width 271 height 13
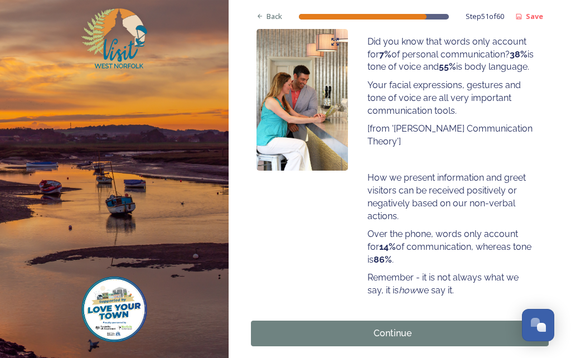
scroll to position [195, 0]
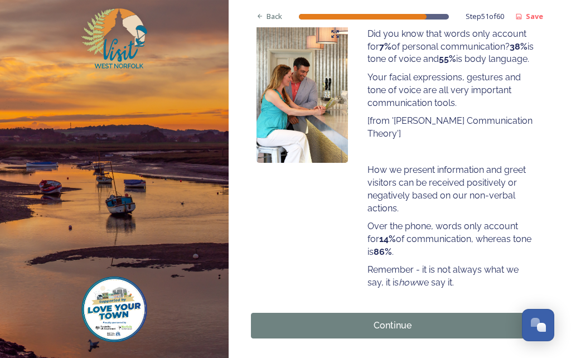
click at [499, 313] on button "Continue" at bounding box center [400, 326] width 298 height 26
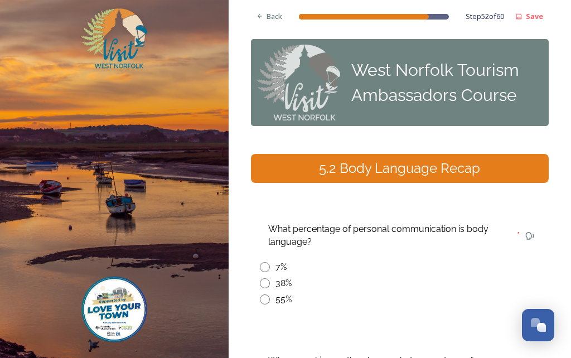
click at [260, 293] on div "55%" at bounding box center [400, 299] width 280 height 13
radio input "true"
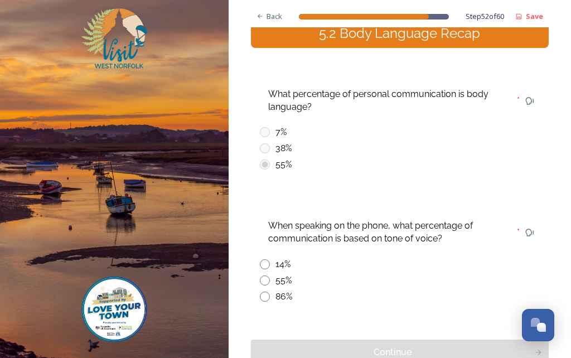
scroll to position [135, 0]
click at [261, 290] on div "86%" at bounding box center [400, 296] width 280 height 13
radio input "true"
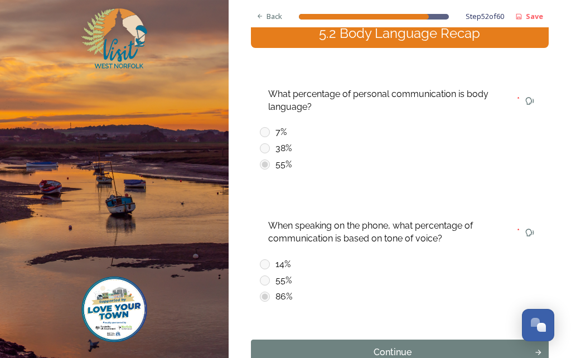
click at [288, 346] on div "Continue" at bounding box center [392, 352] width 271 height 13
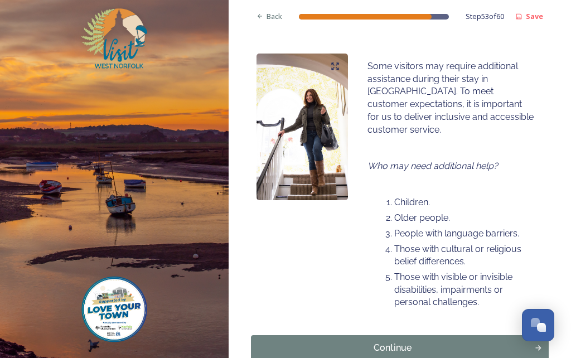
scroll to position [162, 0]
click at [279, 336] on button "Continue" at bounding box center [400, 349] width 298 height 26
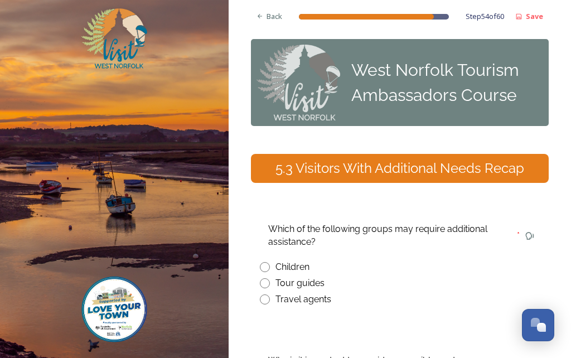
click at [262, 262] on input "radio" at bounding box center [265, 267] width 10 height 10
radio input "true"
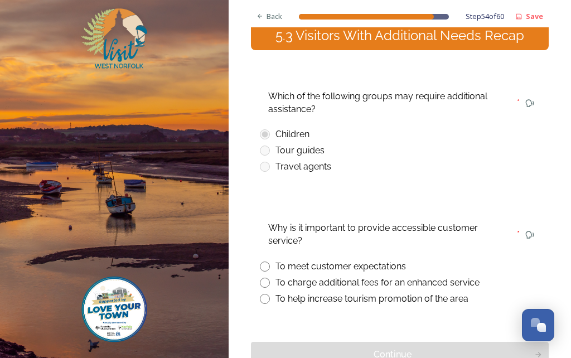
scroll to position [133, 0]
click at [273, 260] on div "To meet customer expectations" at bounding box center [400, 266] width 280 height 13
radio input "true"
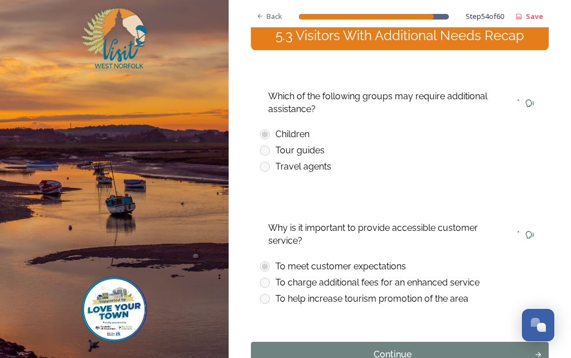
click at [364, 348] on div "Continue" at bounding box center [392, 354] width 271 height 13
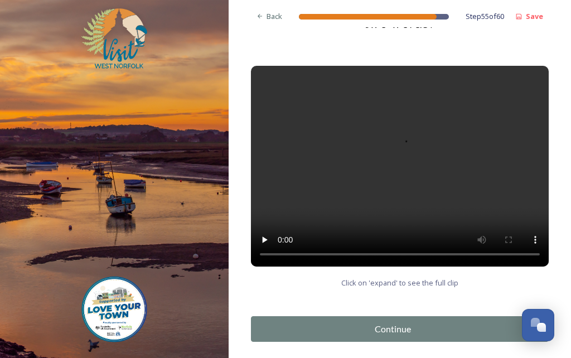
scroll to position [164, 0]
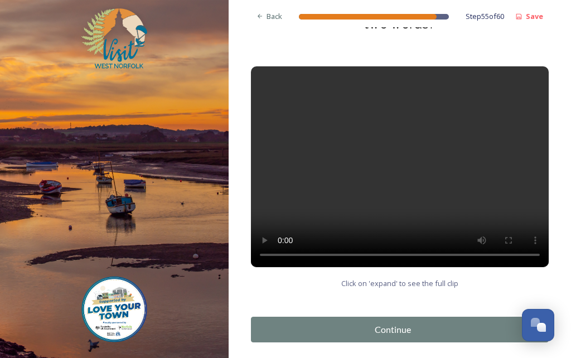
click at [440, 323] on div "Continue" at bounding box center [392, 329] width 271 height 13
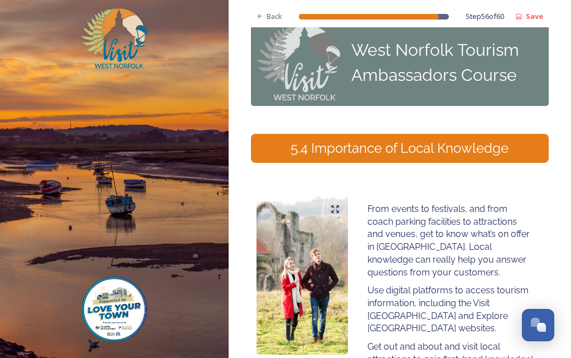
scroll to position [20, 0]
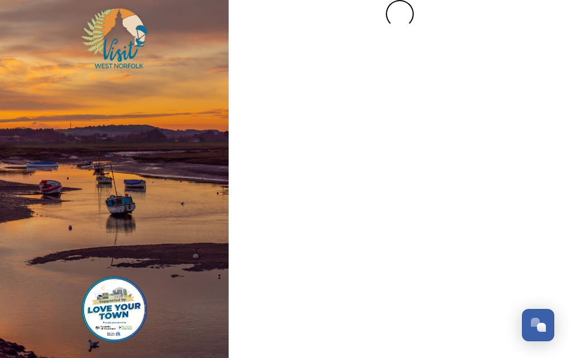
scroll to position [0, 0]
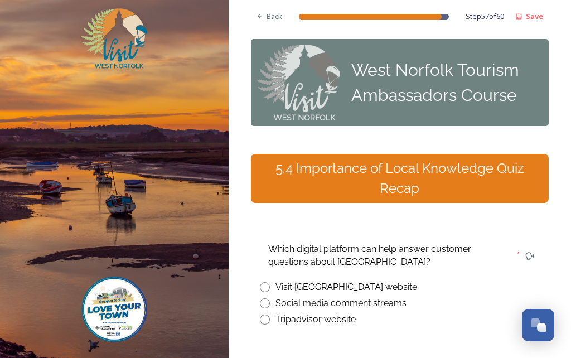
click at [263, 282] on input "radio" at bounding box center [265, 287] width 10 height 10
radio input "true"
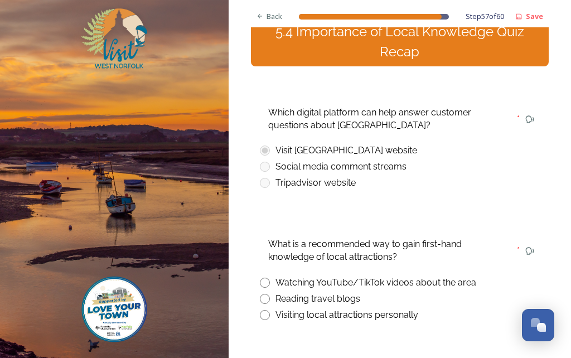
scroll to position [137, 0]
click at [260, 308] on div "Visiting local attractions personally" at bounding box center [400, 314] width 280 height 13
radio input "true"
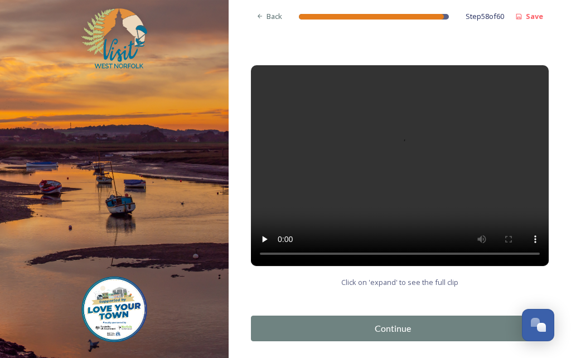
scroll to position [164, 0]
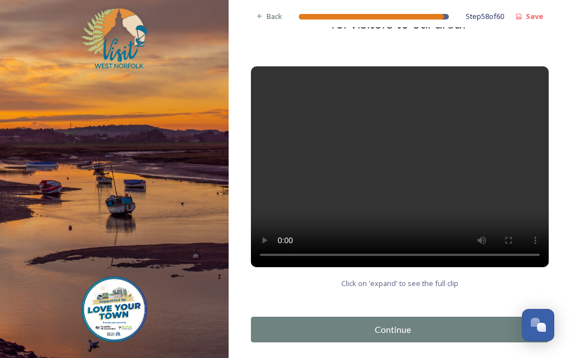
click at [268, 323] on div "Continue" at bounding box center [392, 329] width 271 height 13
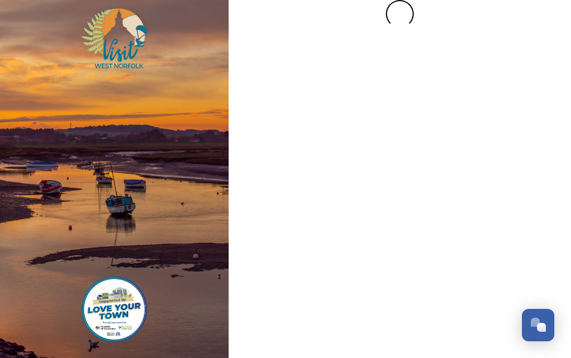
scroll to position [0, 0]
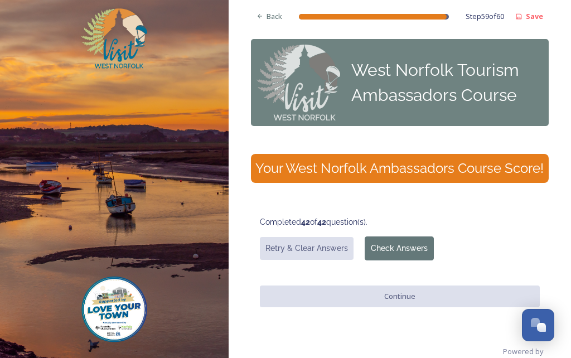
click at [404, 278] on div "Completed 42 of 42 question(s). Retry & Clear Answers Check Answers Continue" at bounding box center [400, 262] width 298 height 102
click at [411, 236] on button "Check Answers" at bounding box center [399, 248] width 69 height 24
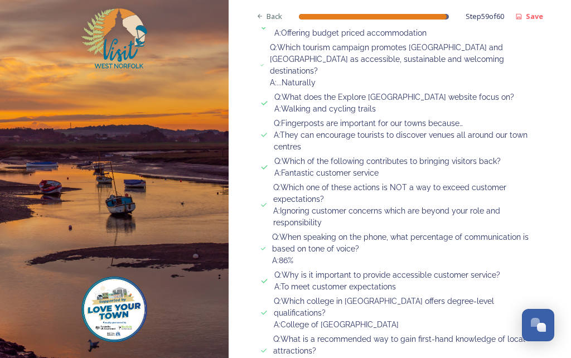
scroll to position [1461, 0]
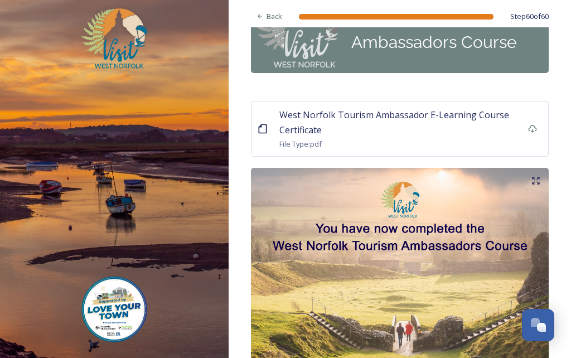
scroll to position [51, 0]
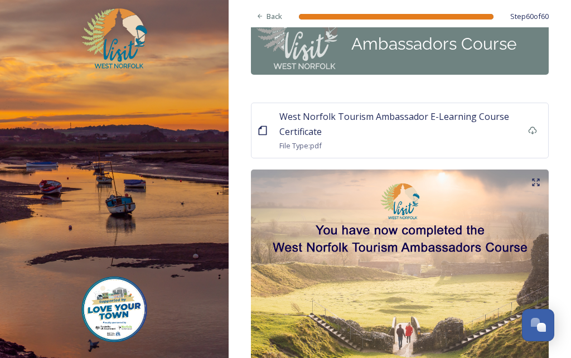
click at [297, 110] on span "West Norfolk Tourism Ambassador E-Learning Course Certificate" at bounding box center [394, 123] width 230 height 27
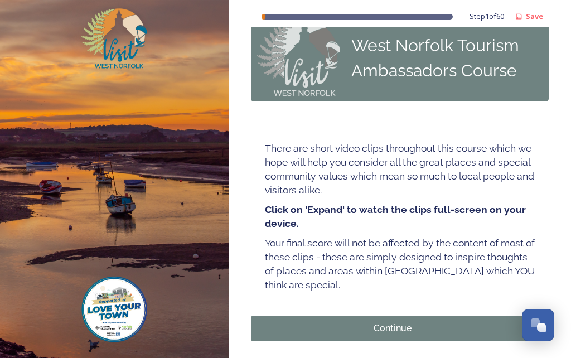
scroll to position [23, 0]
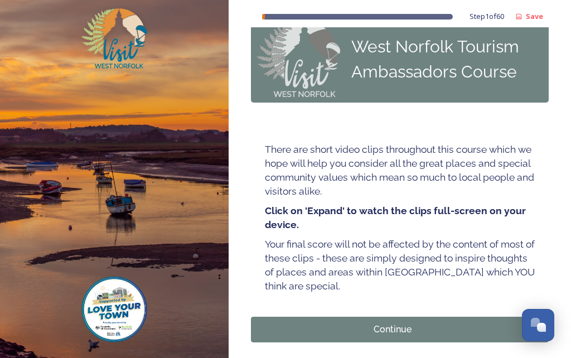
click at [401, 326] on div "Continue" at bounding box center [392, 329] width 271 height 13
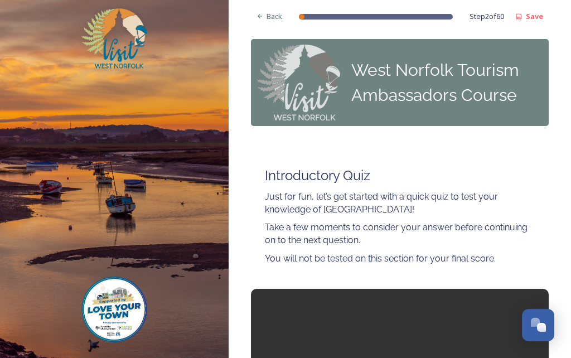
scroll to position [0, 0]
